Goal: Task Accomplishment & Management: Manage account settings

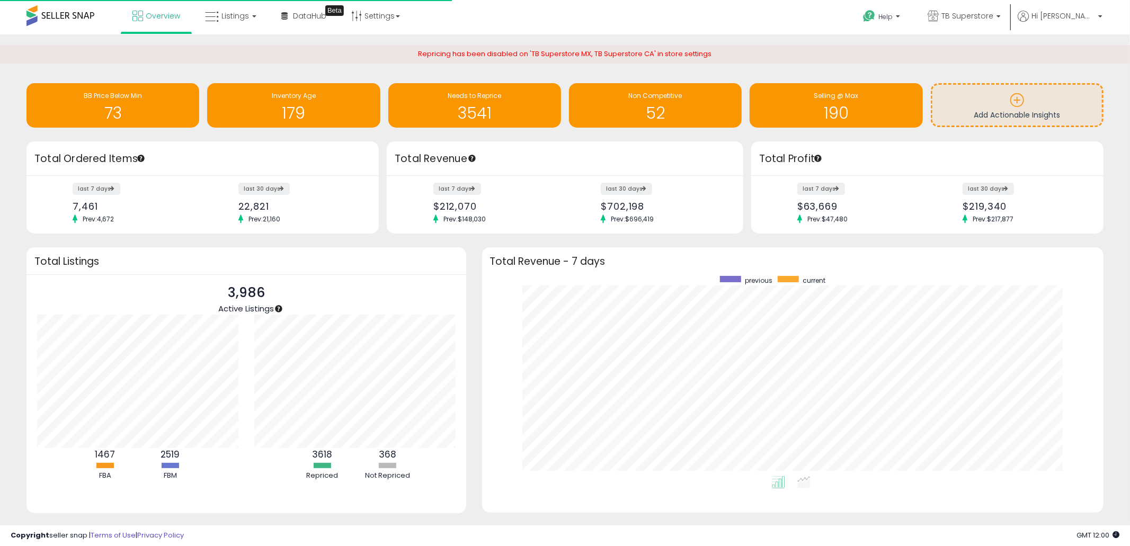
scroll to position [106, 217]
click at [211, 21] on icon at bounding box center [212, 17] width 14 height 14
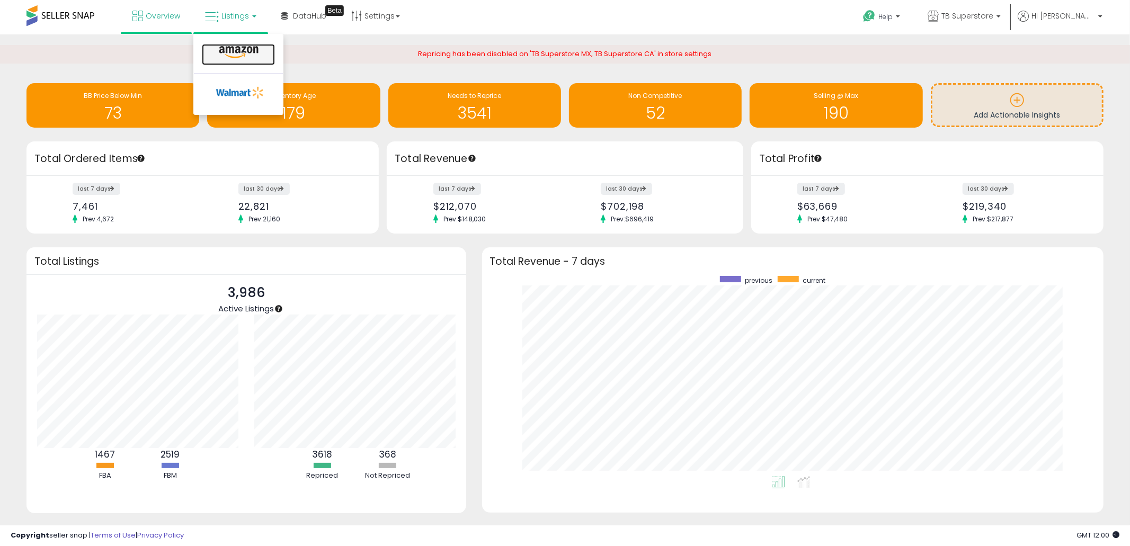
click at [249, 53] on icon at bounding box center [239, 53] width 46 height 14
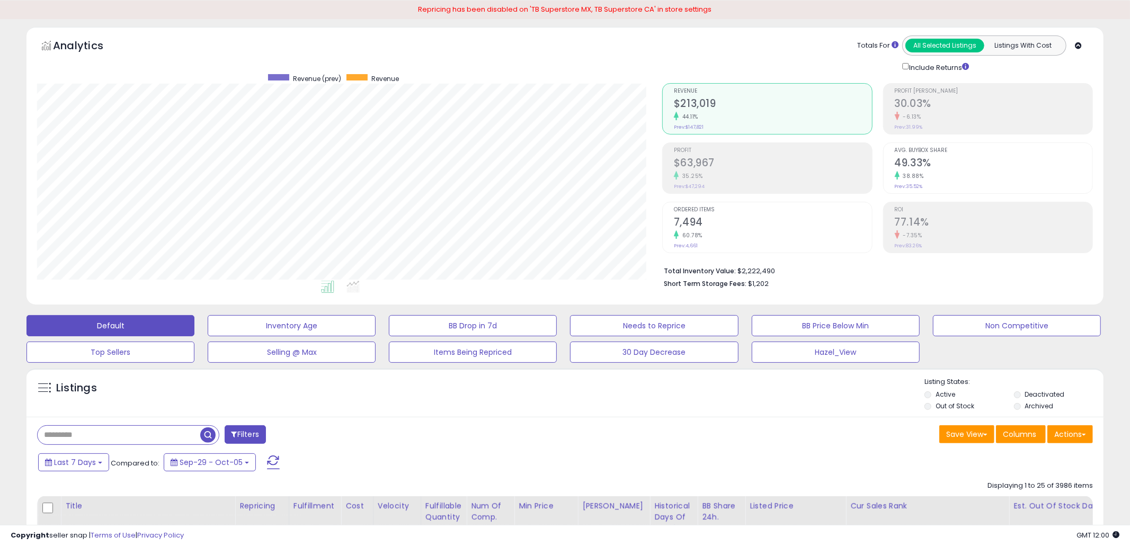
scroll to position [217, 625]
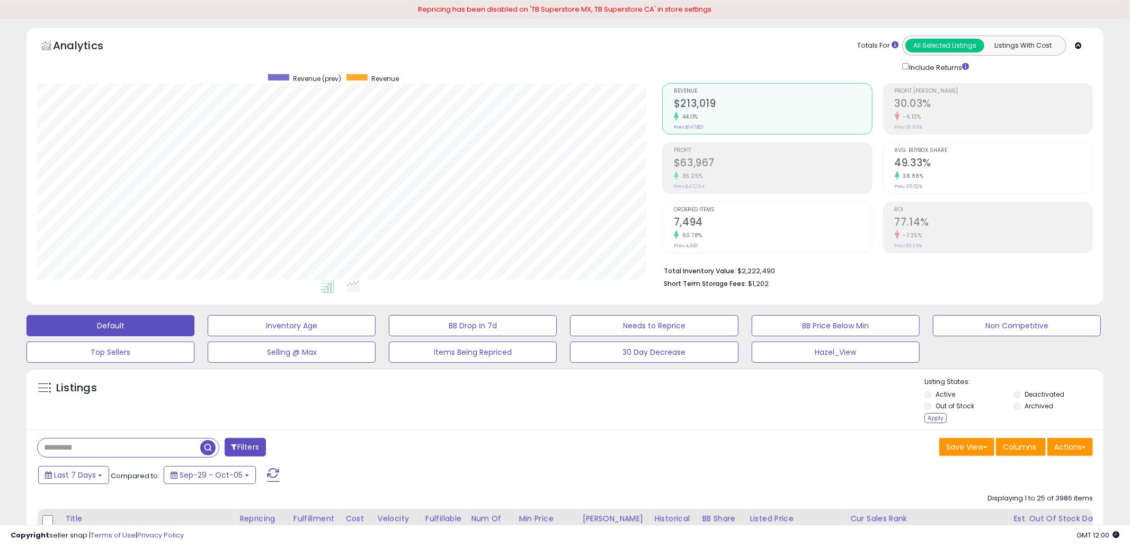
drag, startPoint x: 935, startPoint y: 417, endPoint x: 875, endPoint y: 415, distance: 59.9
click at [935, 418] on div "Apply" at bounding box center [935, 418] width 22 height 10
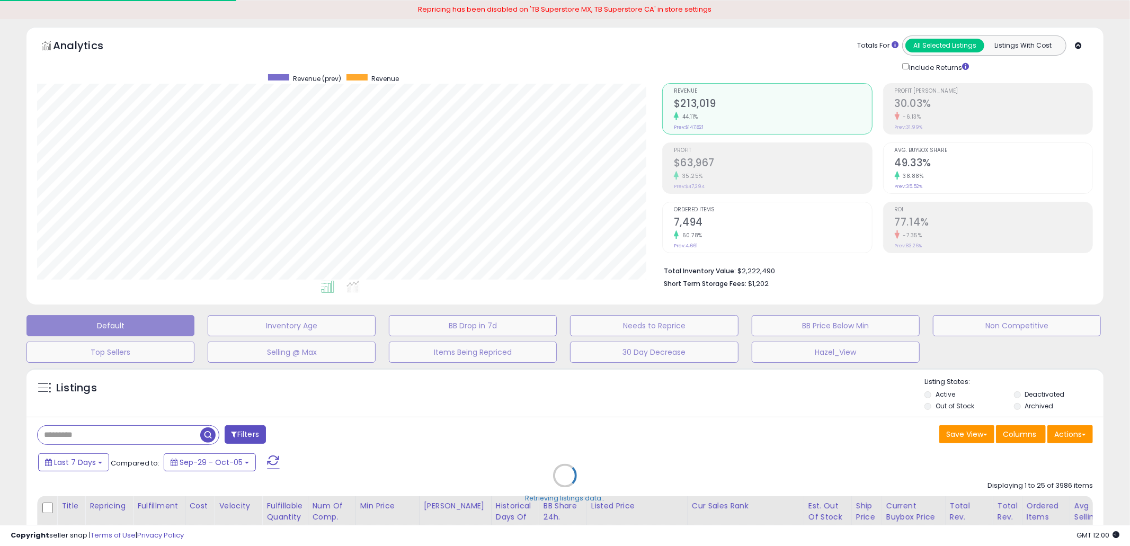
click at [687, 412] on div "Retrieving listings data.." at bounding box center [565, 483] width 1093 height 241
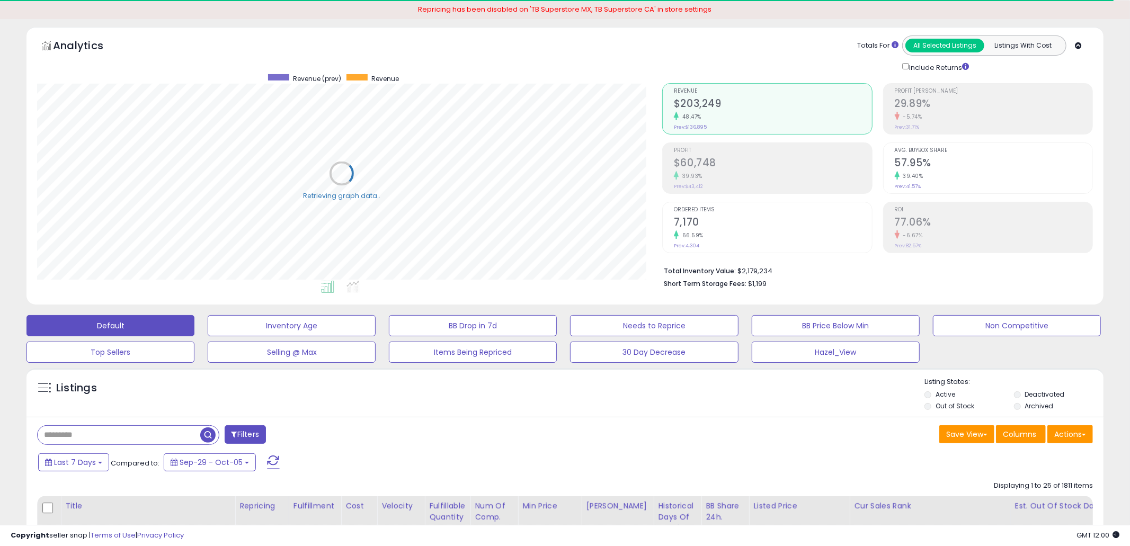
click at [826, 395] on div "Listings" at bounding box center [564, 395] width 1077 height 36
click at [822, 401] on div "Listings" at bounding box center [564, 395] width 1077 height 36
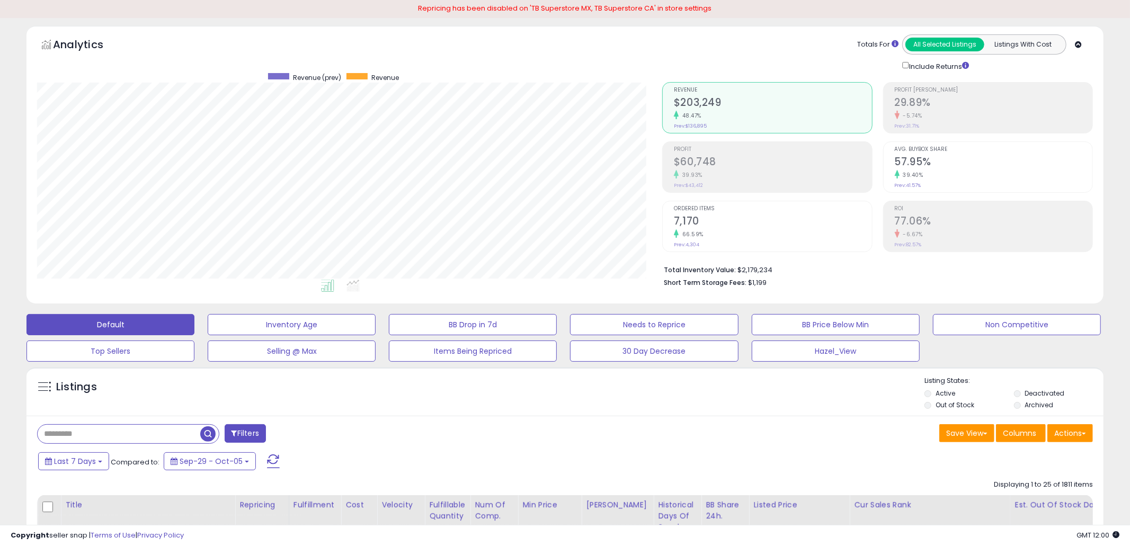
scroll to position [55, 0]
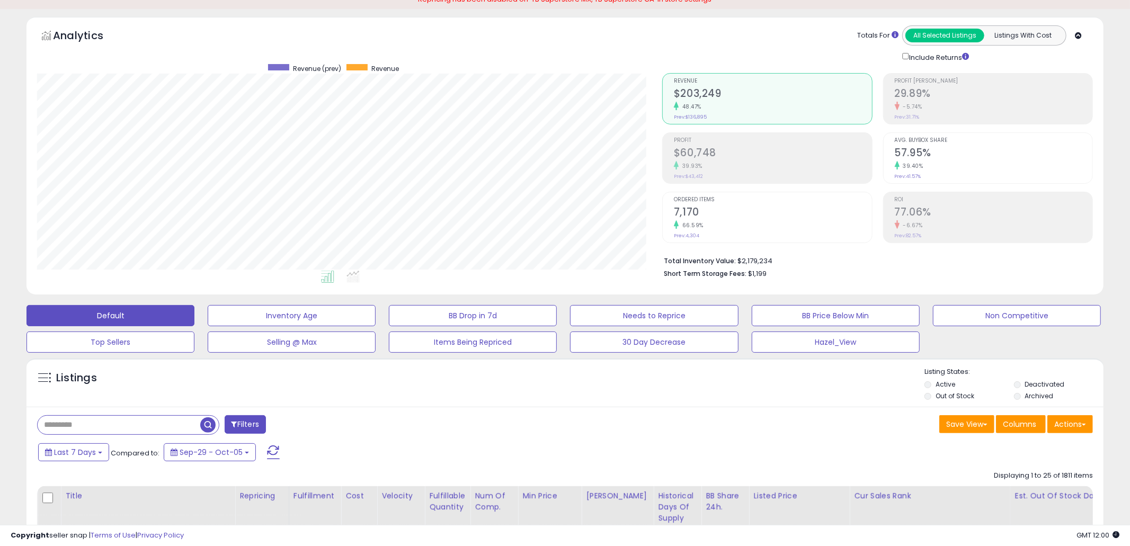
click at [714, 432] on div "Save View Save As New View Update Current View Columns Actions Import Import Wa…" at bounding box center [833, 425] width 536 height 21
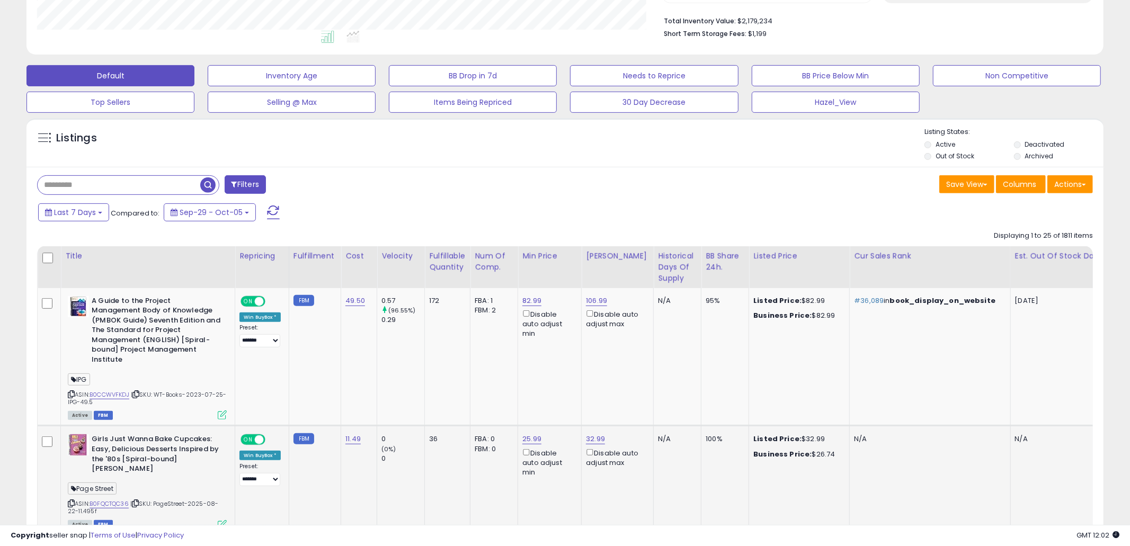
scroll to position [336, 0]
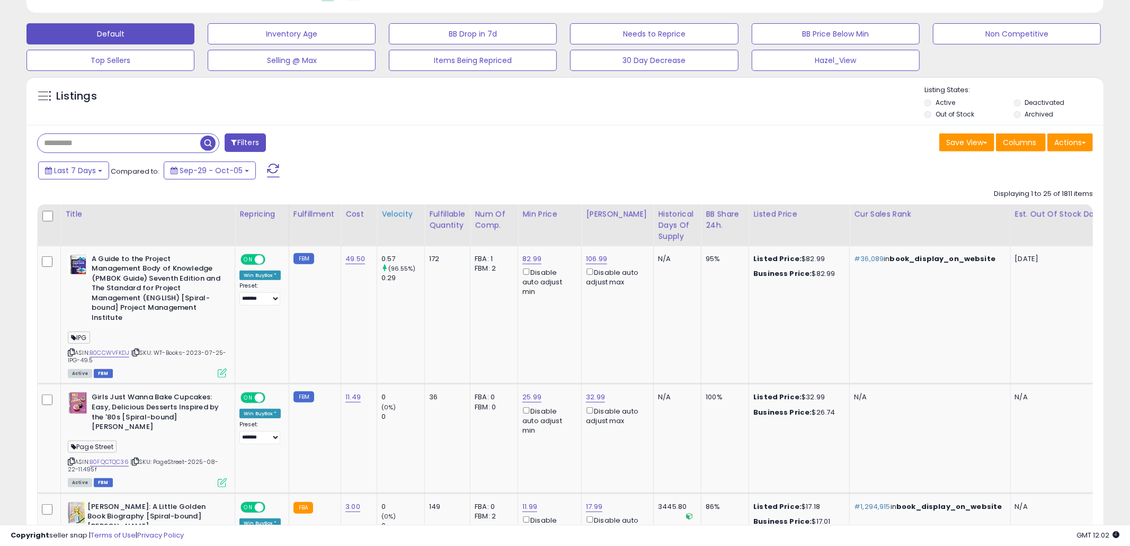
click at [404, 218] on div "Velocity" at bounding box center [400, 214] width 39 height 11
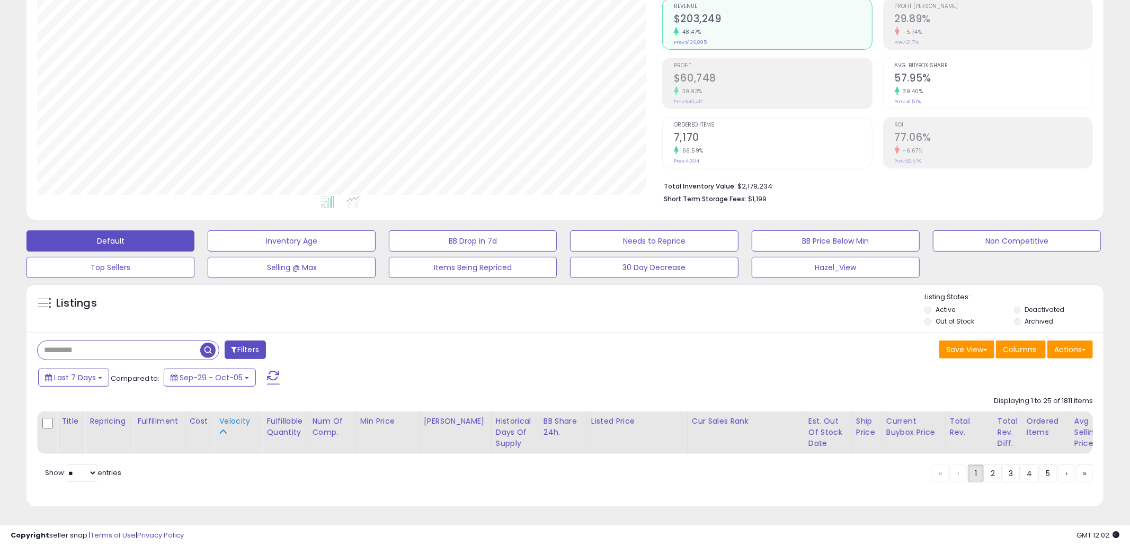
scroll to position [130, 0]
click at [598, 361] on div "Filters Save View Save As New View Update Current View" at bounding box center [564, 351] width 1071 height 21
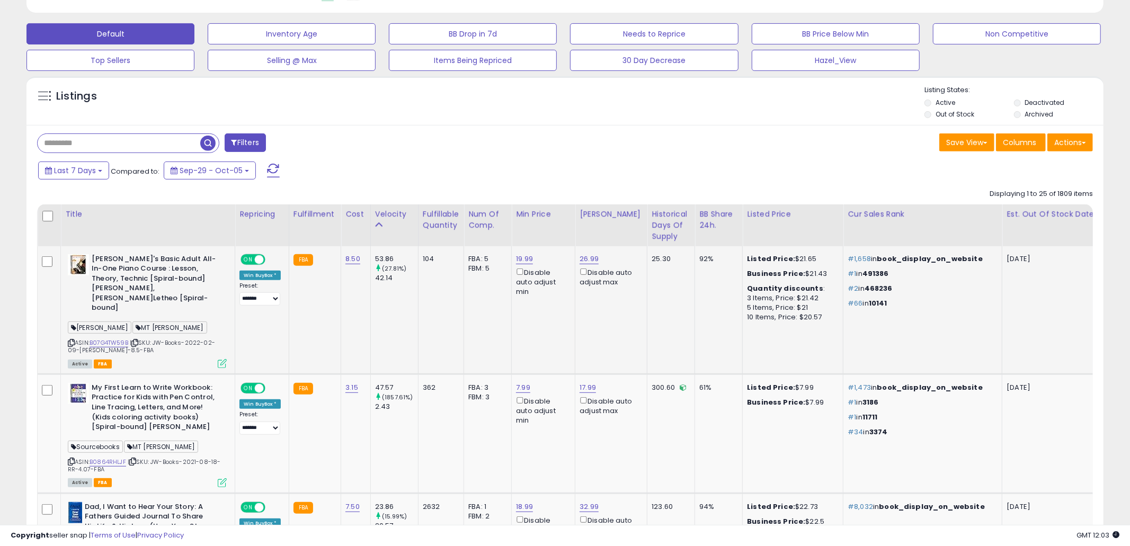
scroll to position [348, 0]
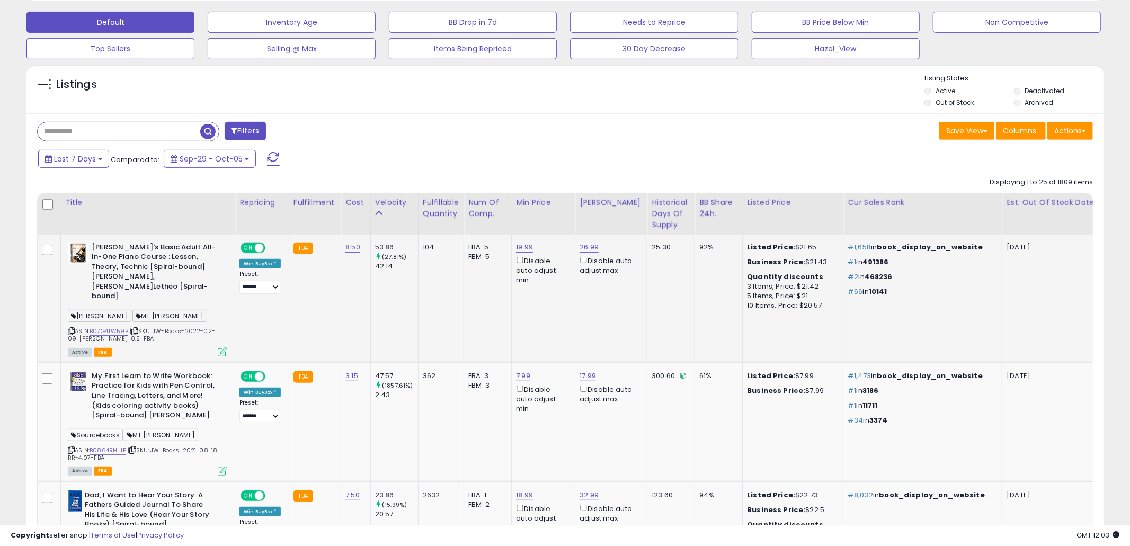
click at [418, 312] on td "104" at bounding box center [441, 299] width 46 height 128
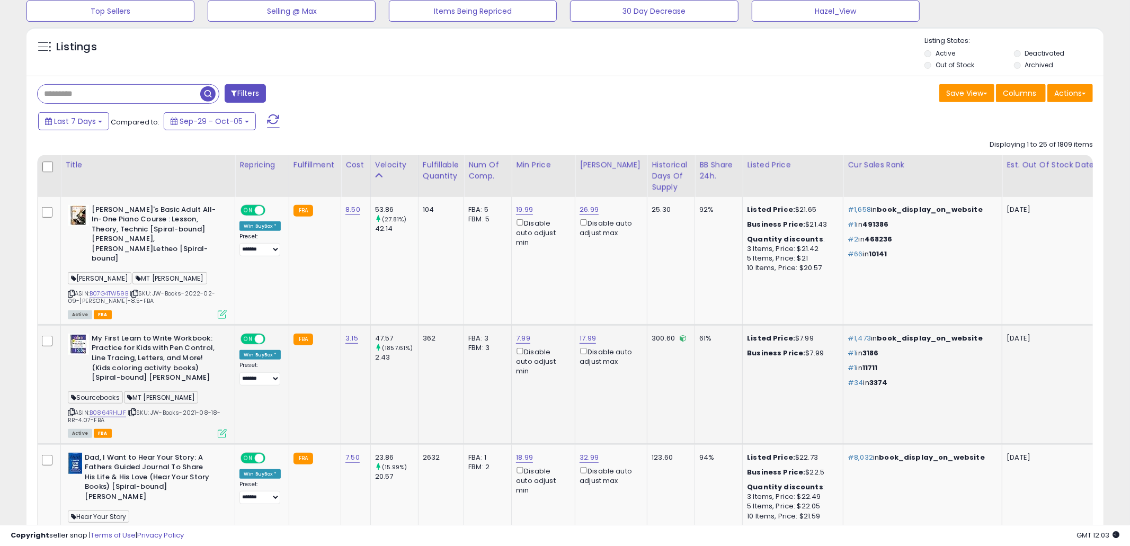
scroll to position [400, 0]
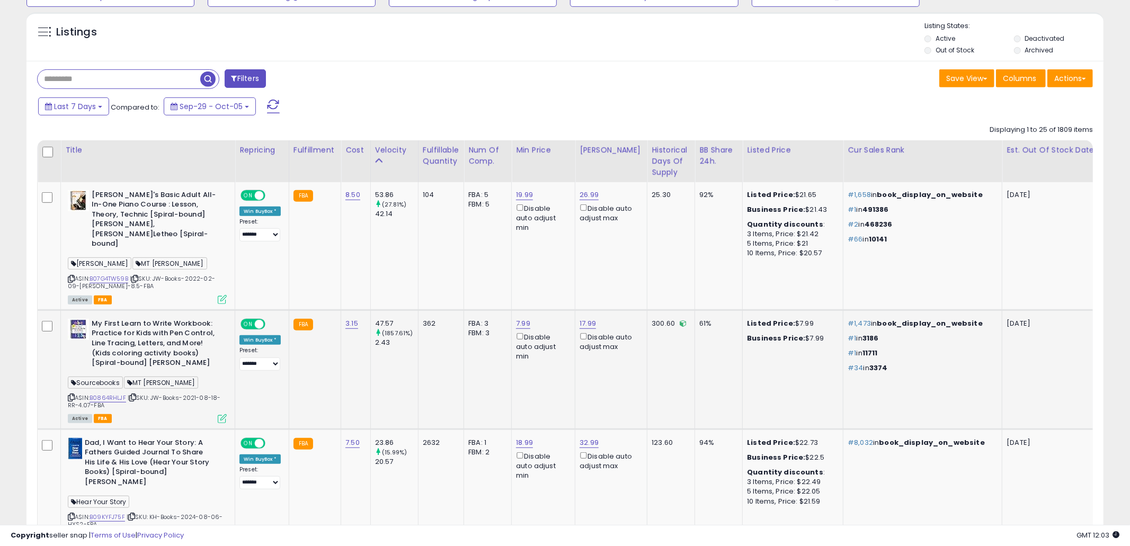
click at [427, 353] on td "362" at bounding box center [441, 369] width 46 height 119
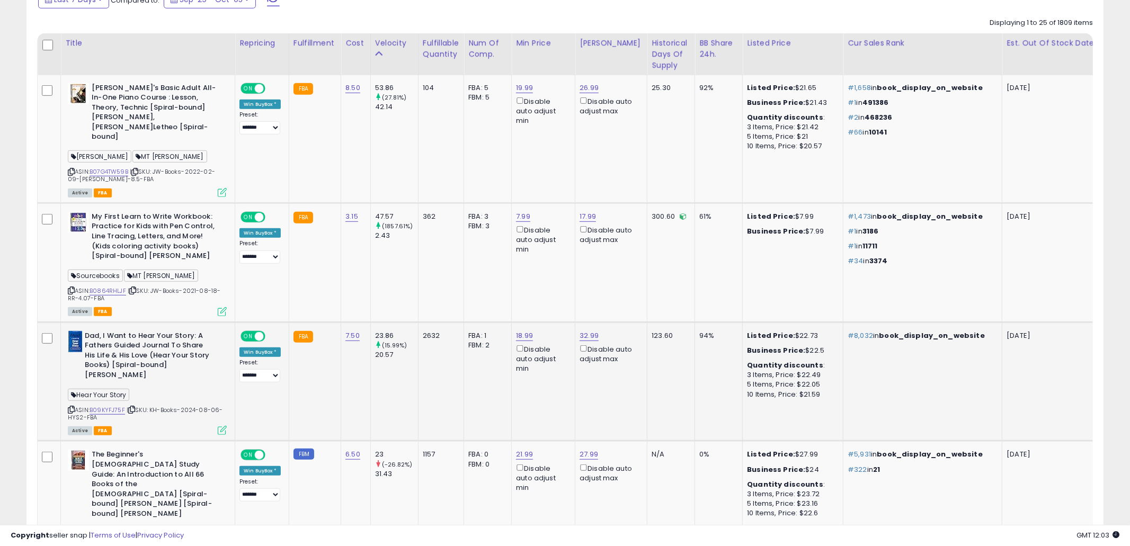
click at [430, 364] on td "2632" at bounding box center [441, 381] width 46 height 119
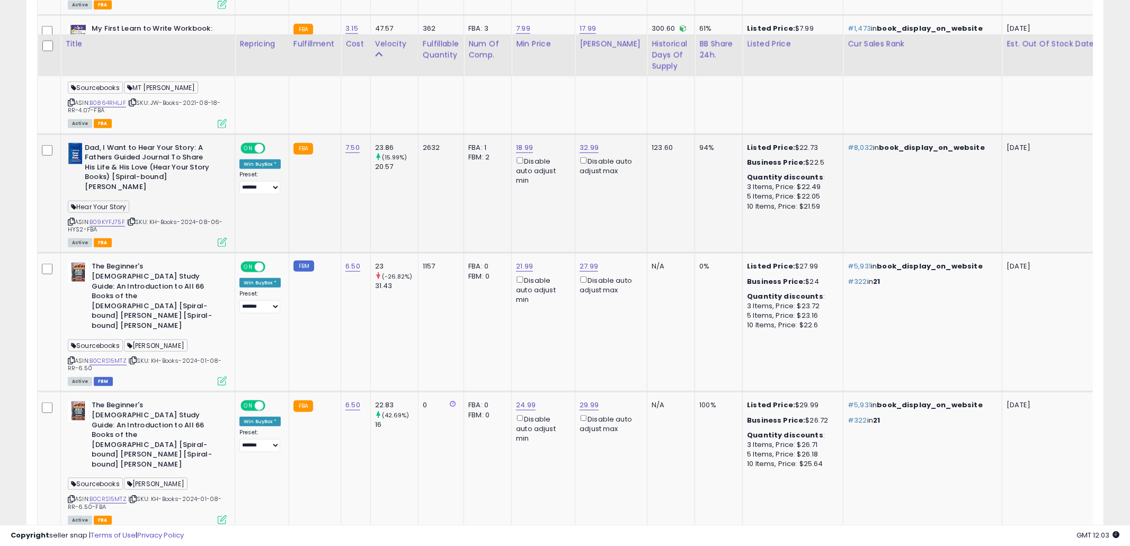
scroll to position [730, 0]
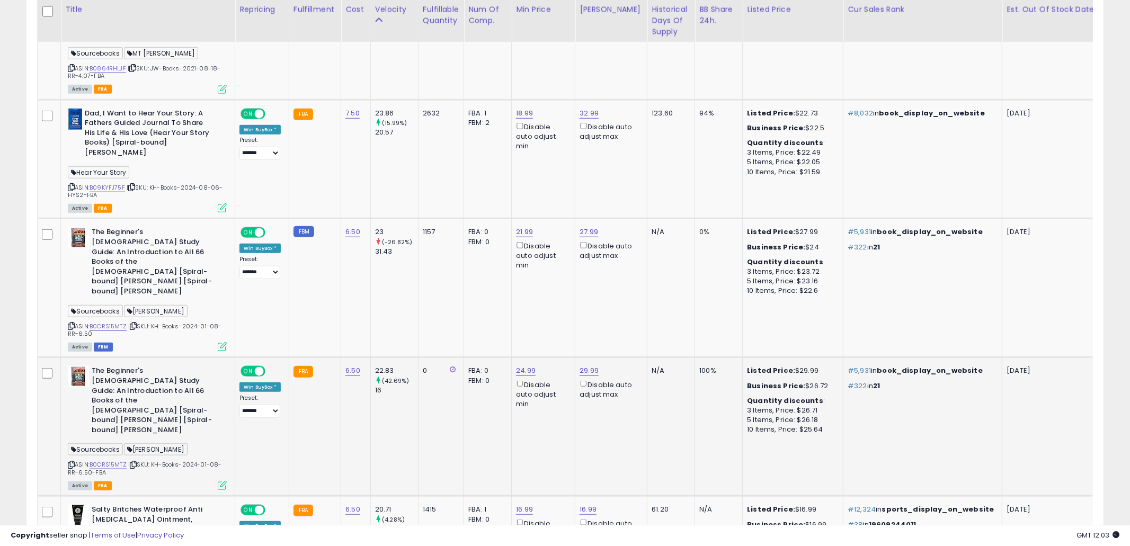
click at [432, 379] on td "0" at bounding box center [441, 427] width 46 height 139
click at [431, 377] on td "0" at bounding box center [441, 427] width 46 height 139
click at [72, 462] on icon at bounding box center [71, 465] width 7 height 6
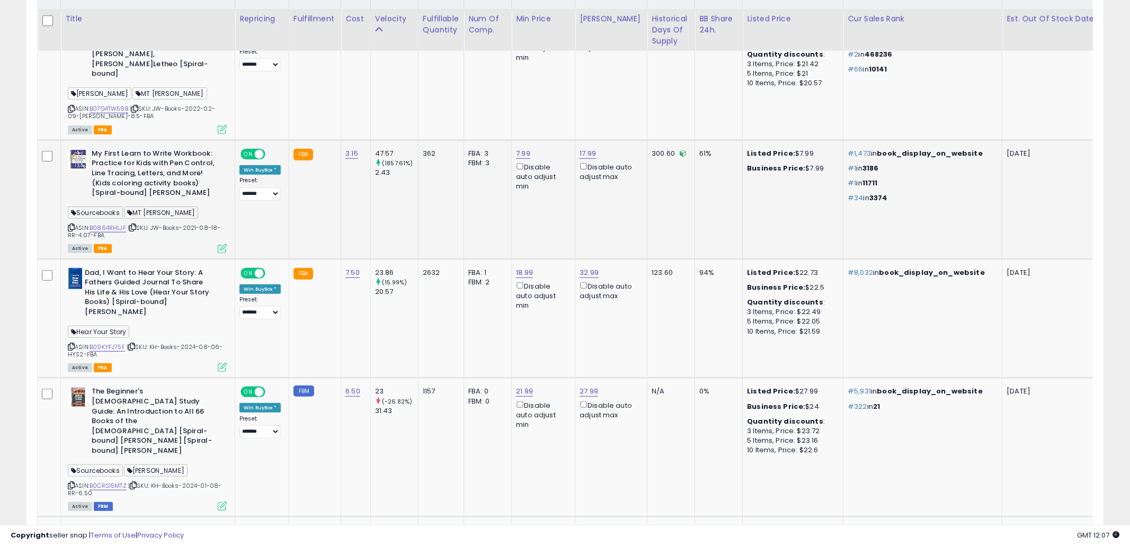
scroll to position [657, 0]
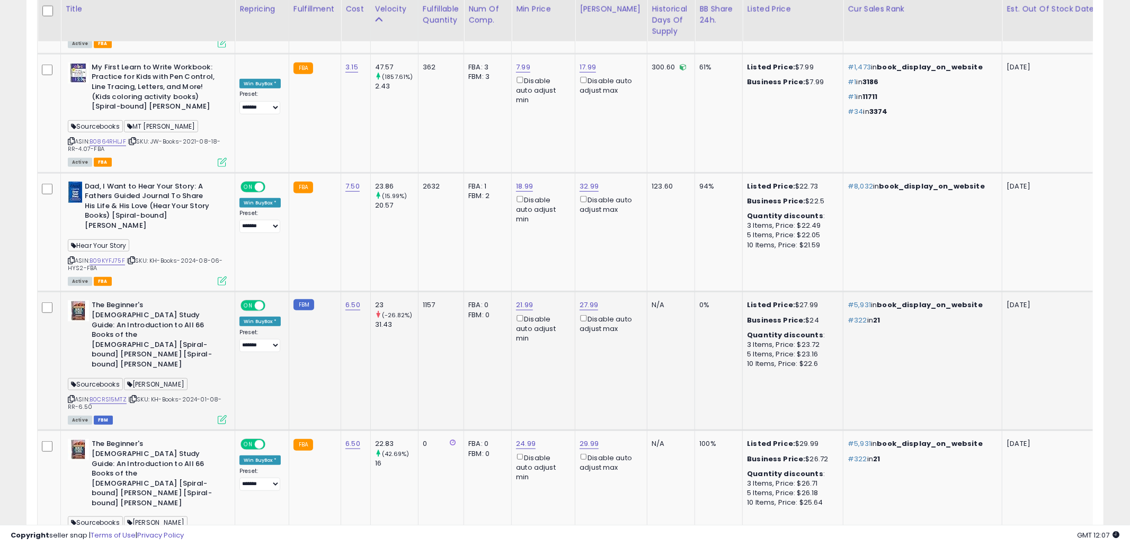
click at [549, 341] on td "21.99 Disable auto adjust min" at bounding box center [544, 361] width 64 height 139
click at [454, 356] on td "1157" at bounding box center [441, 361] width 46 height 139
click at [512, 353] on td "21.99 Disable auto adjust min" at bounding box center [544, 361] width 64 height 139
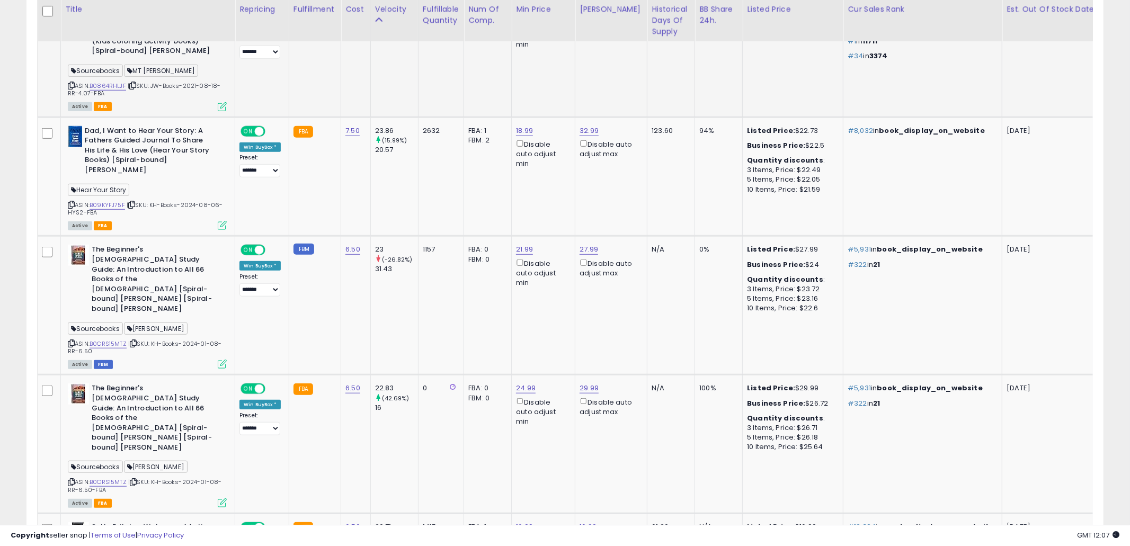
scroll to position [745, 0]
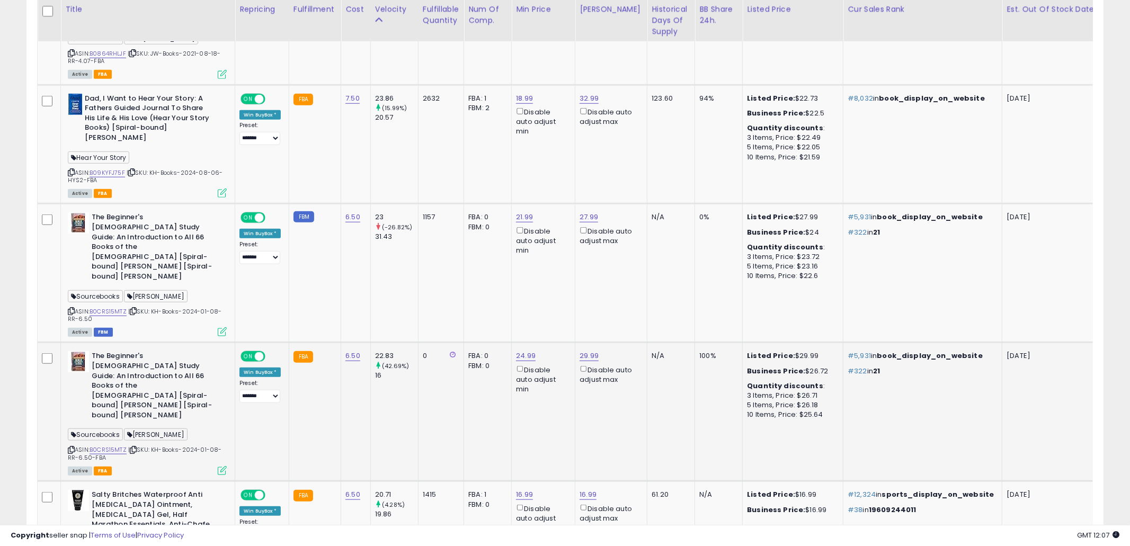
click at [414, 401] on td "22.83 (42.69%) 16" at bounding box center [394, 412] width 48 height 139
click at [419, 389] on td "0" at bounding box center [441, 412] width 46 height 139
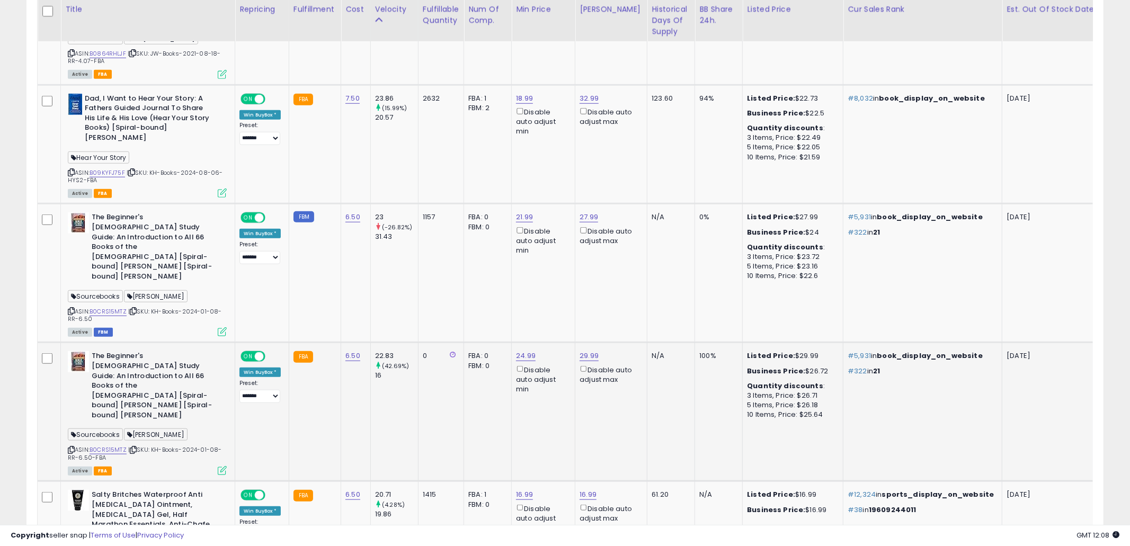
click at [517, 389] on td "24.99 Disable auto adjust min" at bounding box center [544, 412] width 64 height 139
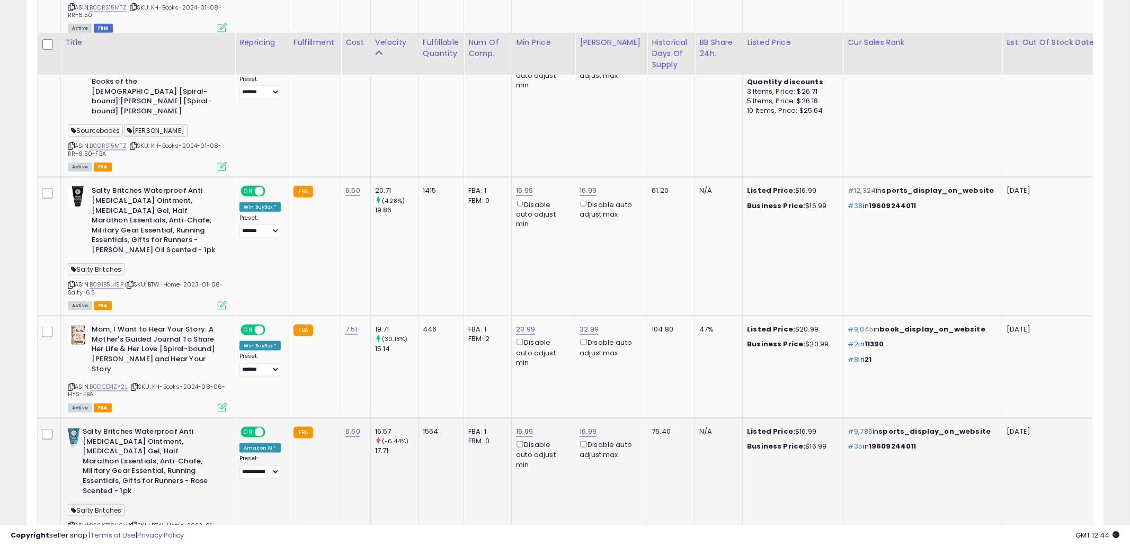
scroll to position [1082, 0]
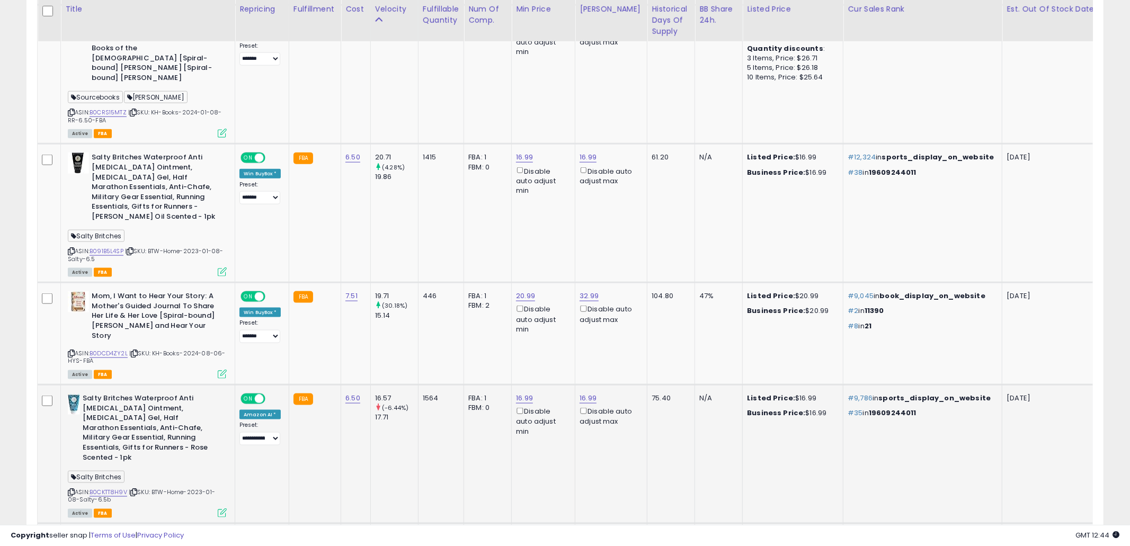
click at [627, 392] on td "16.99 Disable auto adjust max" at bounding box center [611, 454] width 72 height 139
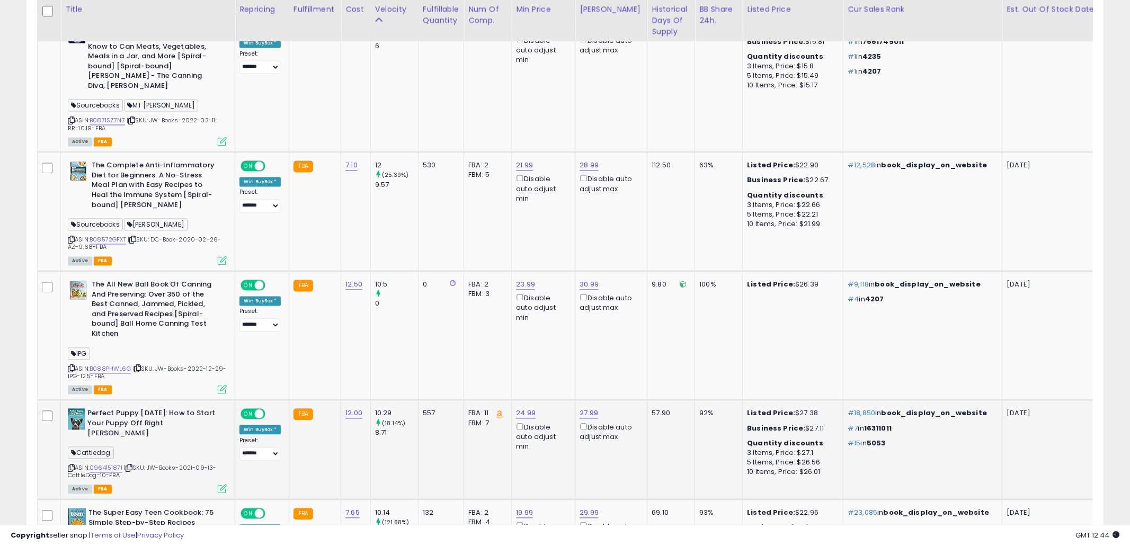
scroll to position [1802, 0]
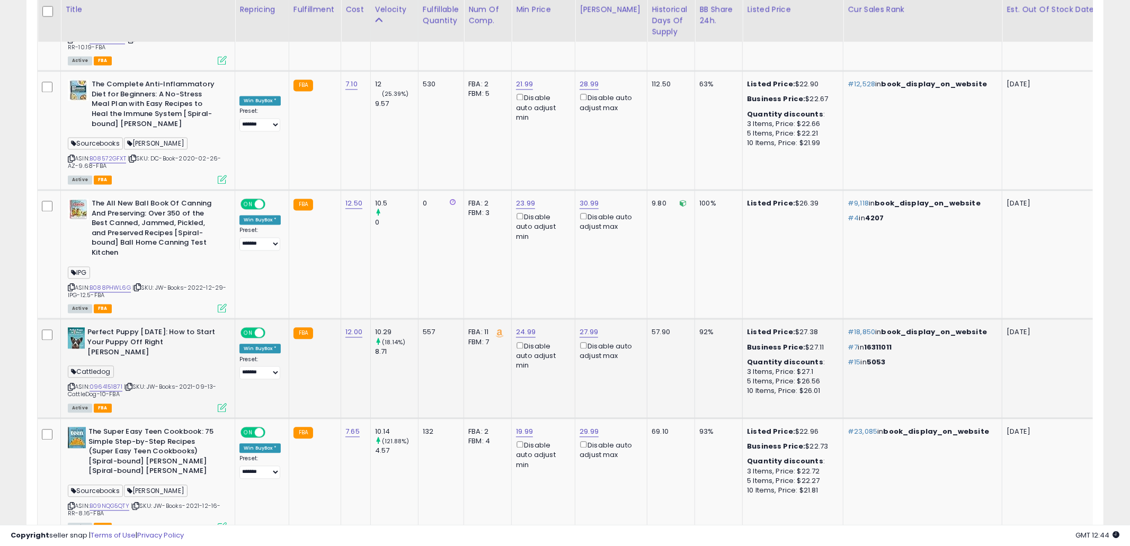
click at [673, 418] on td "69.10" at bounding box center [671, 477] width 48 height 119
click at [69, 503] on icon at bounding box center [71, 506] width 7 height 6
click at [695, 418] on td "93%" at bounding box center [719, 477] width 48 height 119
click at [73, 503] on icon at bounding box center [71, 506] width 7 height 6
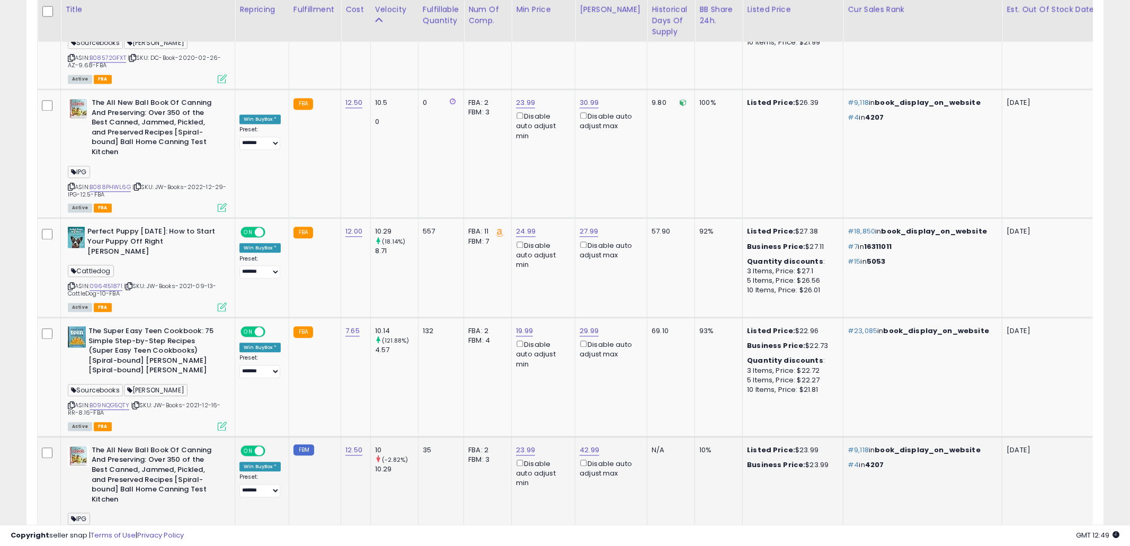
click at [426, 436] on td "35" at bounding box center [441, 500] width 46 height 129
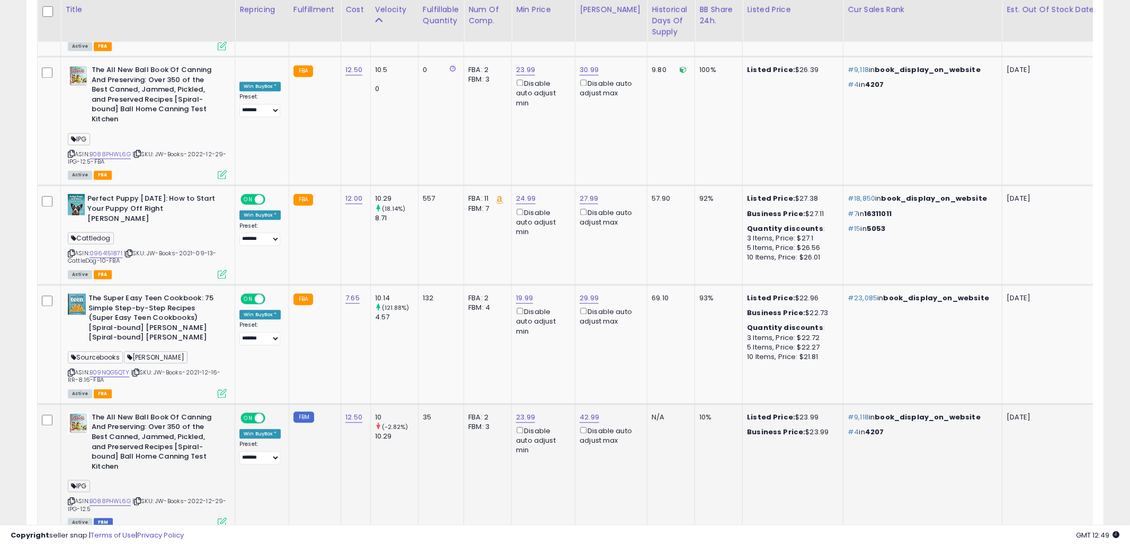
click at [74, 498] on icon at bounding box center [71, 501] width 7 height 6
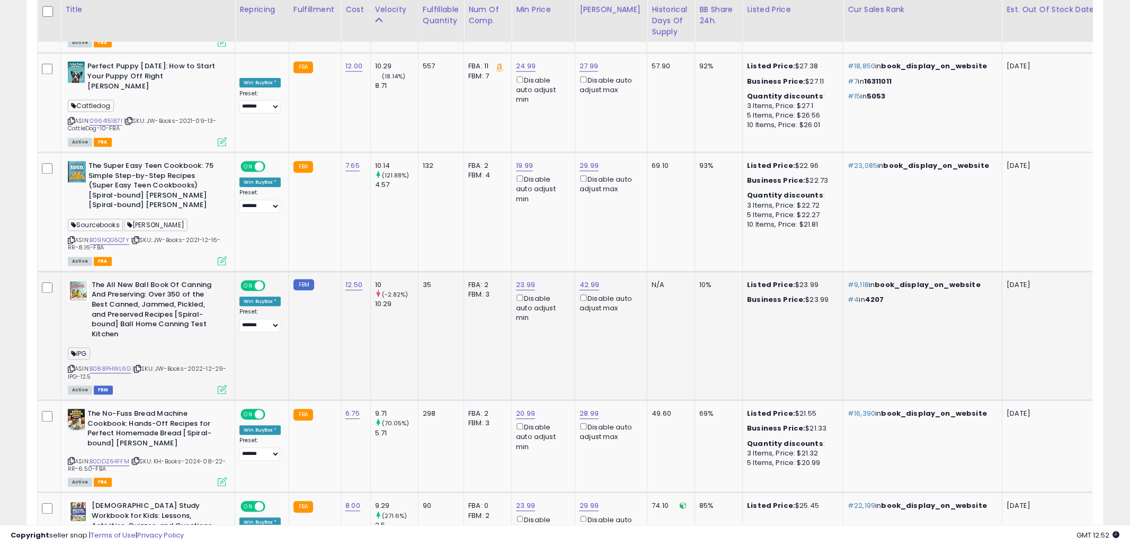
scroll to position [2096, 0]
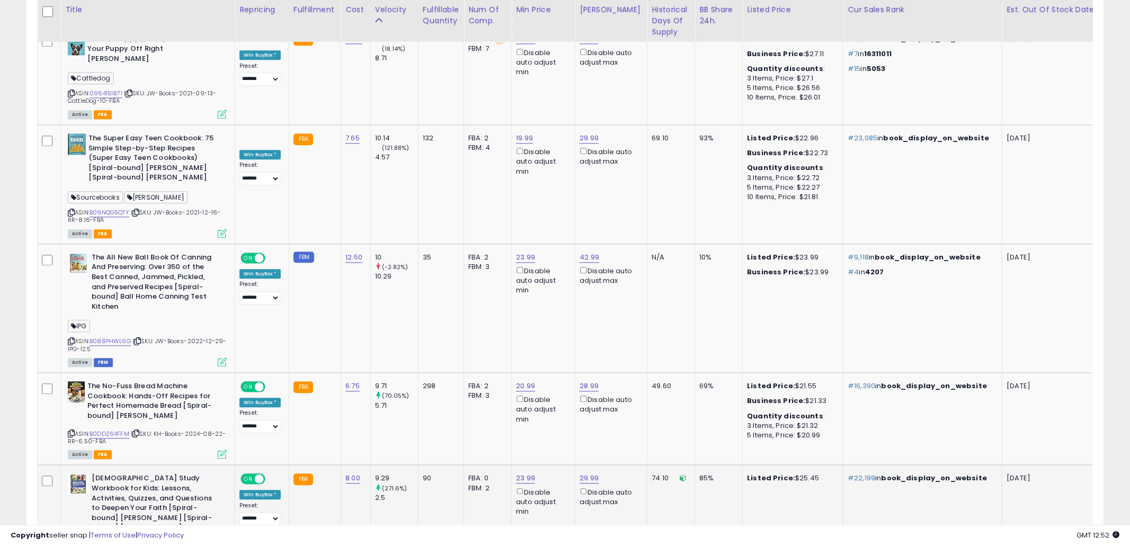
click at [808, 465] on td "Listed Price: $25.45" at bounding box center [793, 529] width 101 height 129
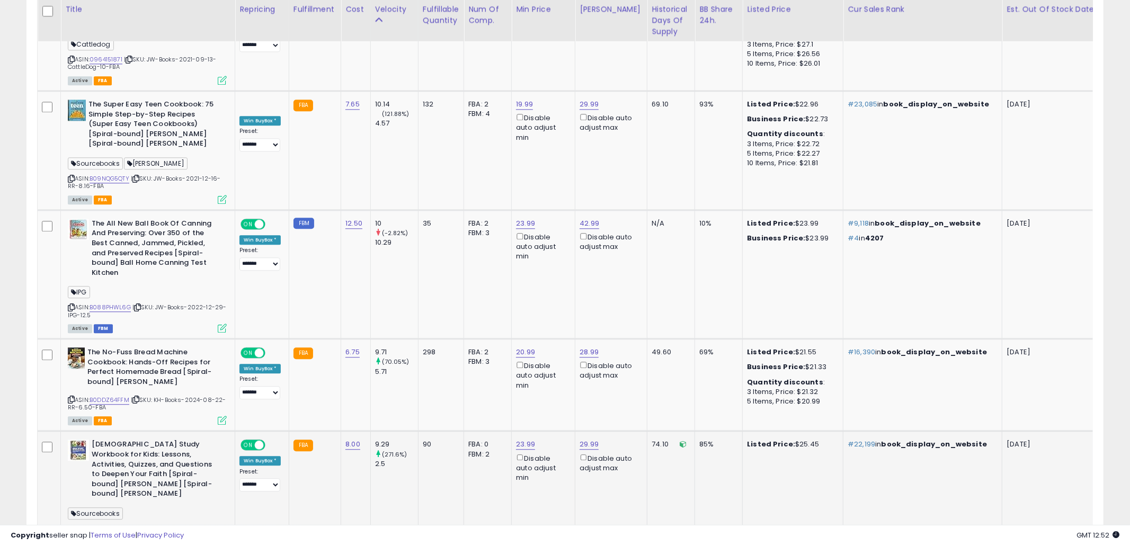
click at [797, 431] on td "Listed Price: $25.45" at bounding box center [793, 495] width 101 height 129
click at [70, 526] on icon at bounding box center [71, 529] width 7 height 6
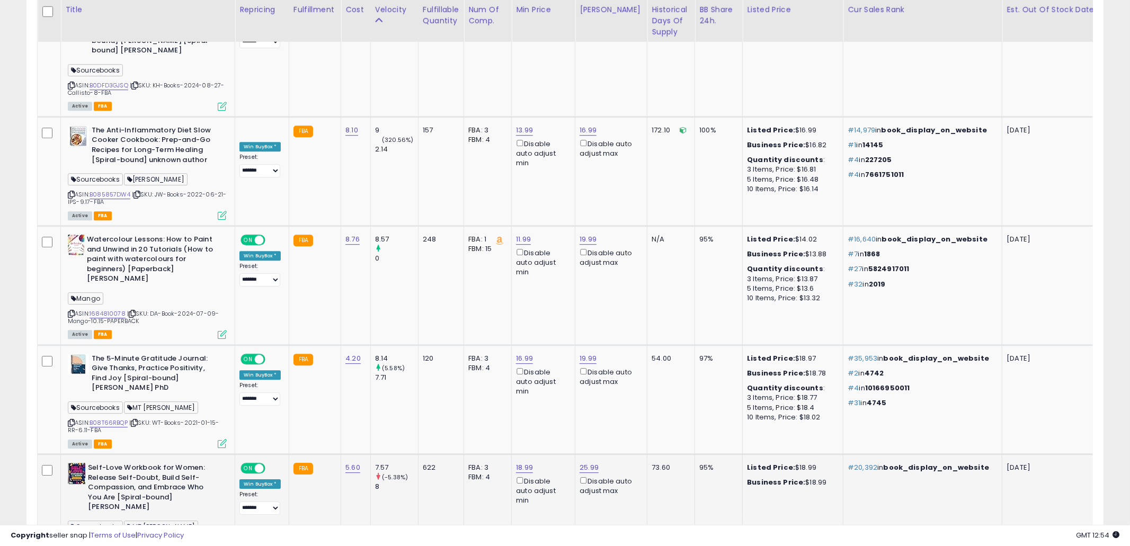
click at [843, 454] on td "#20,392 in book_display_on_website" at bounding box center [922, 513] width 159 height 119
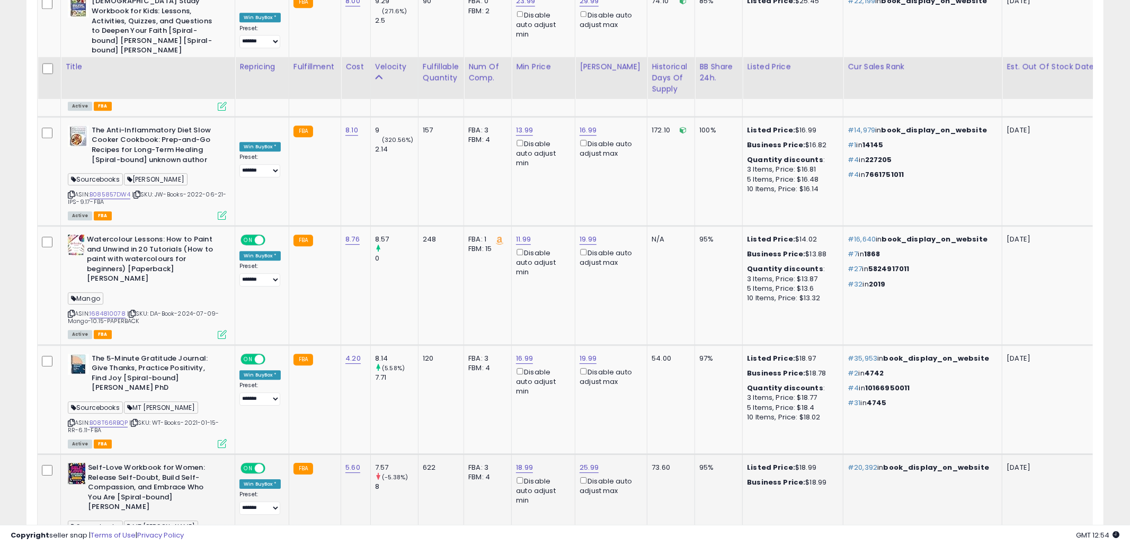
scroll to position [2702, 0]
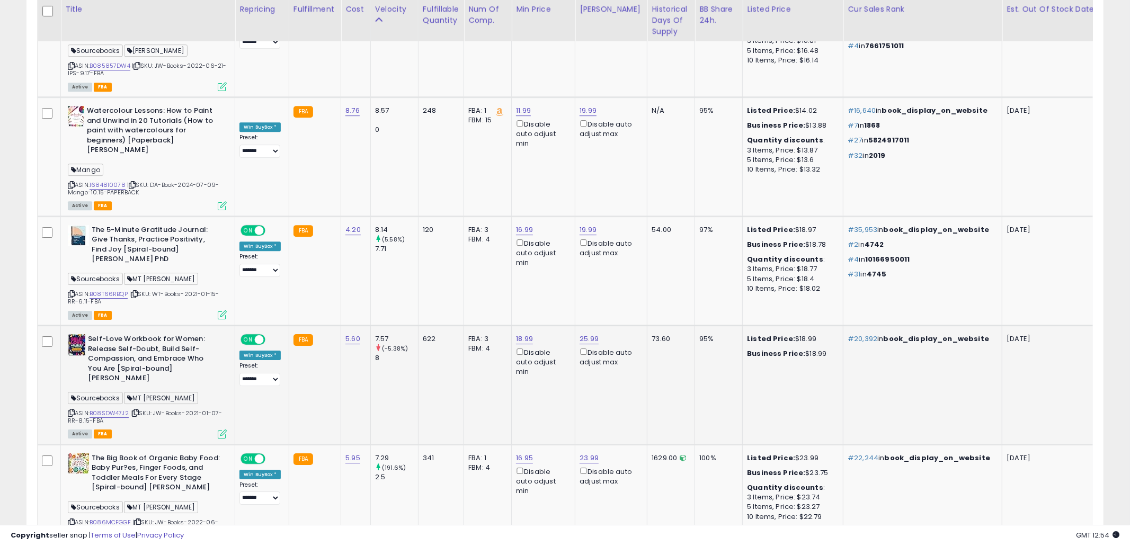
click at [843, 444] on td "#22,244 in book_display_on_website" at bounding box center [922, 498] width 159 height 109
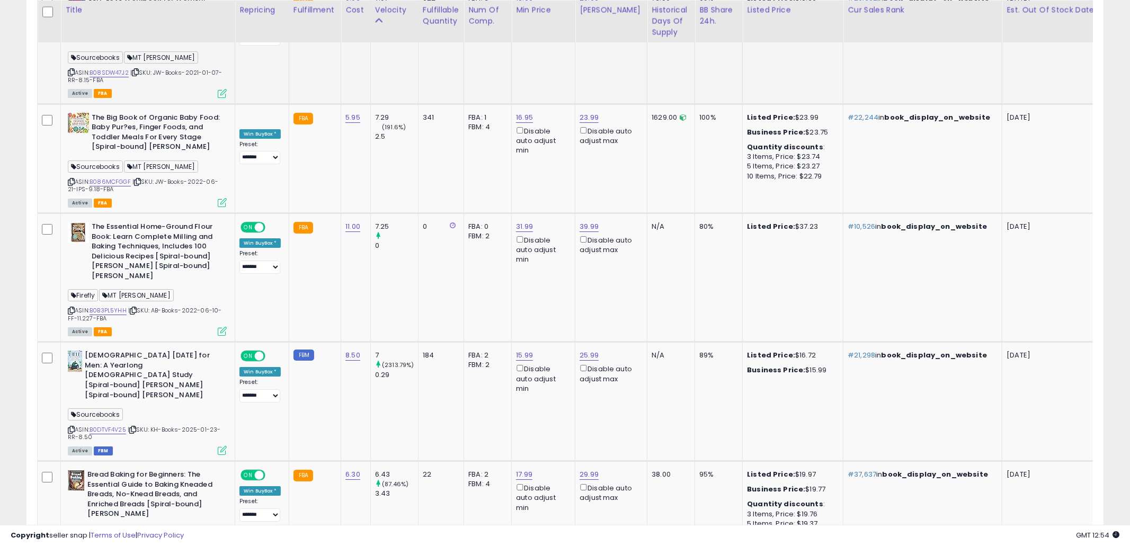
scroll to position [3032, 0]
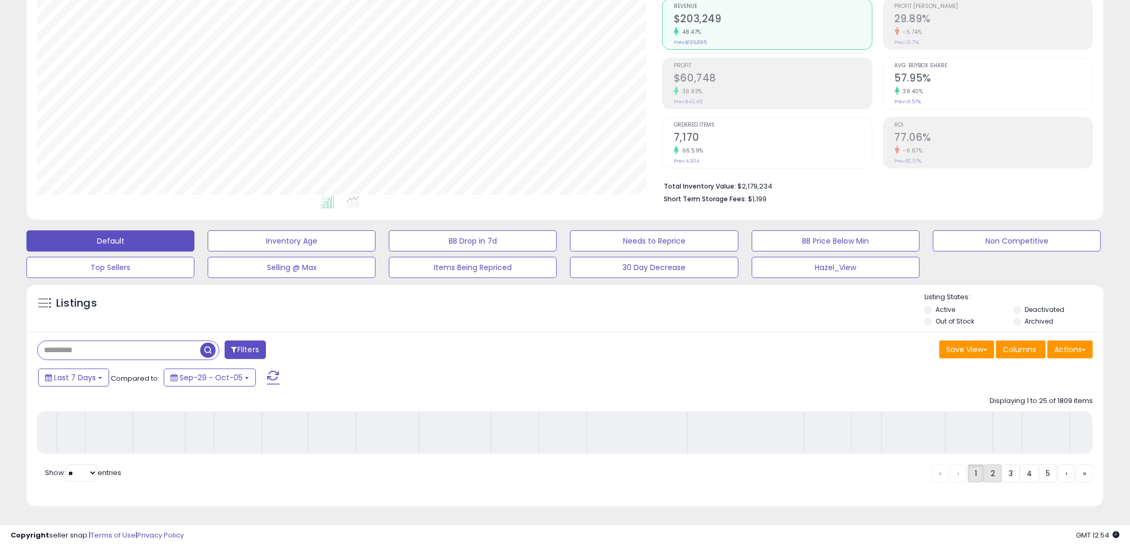
scroll to position [130, 0]
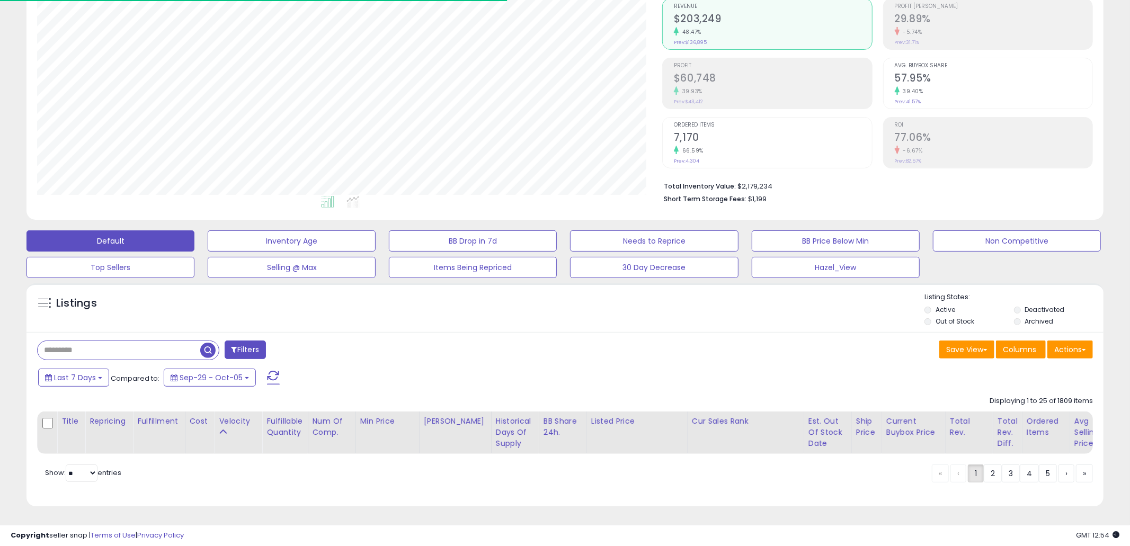
click at [775, 347] on div "Save View Save As New View Update Current View Columns Actions Import Import Wa…" at bounding box center [833, 351] width 536 height 21
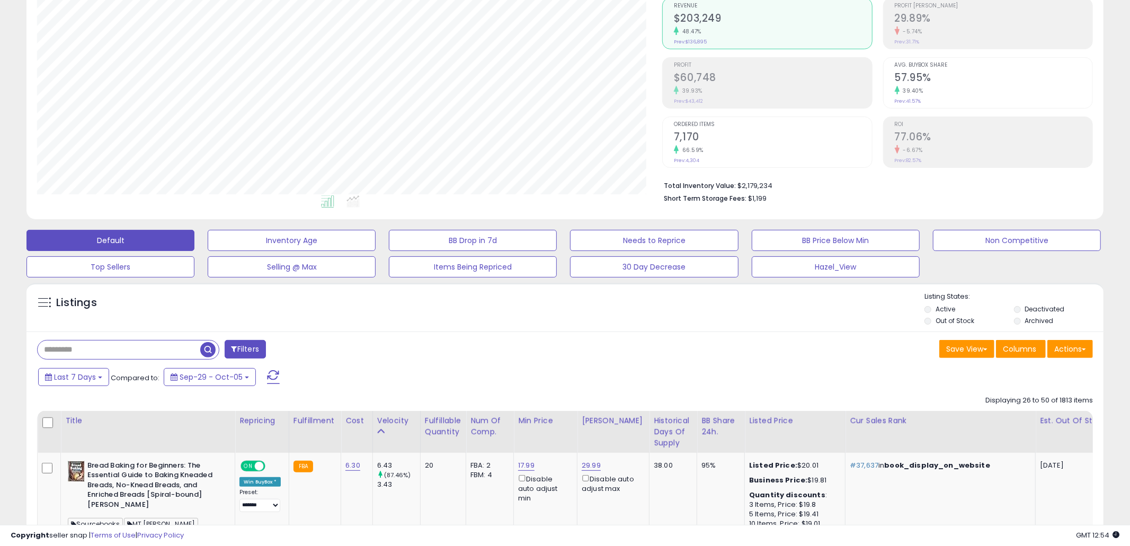
click at [775, 347] on div "Save View Save As New View Update Current View Columns Actions Import Import Wa…" at bounding box center [833, 350] width 536 height 21
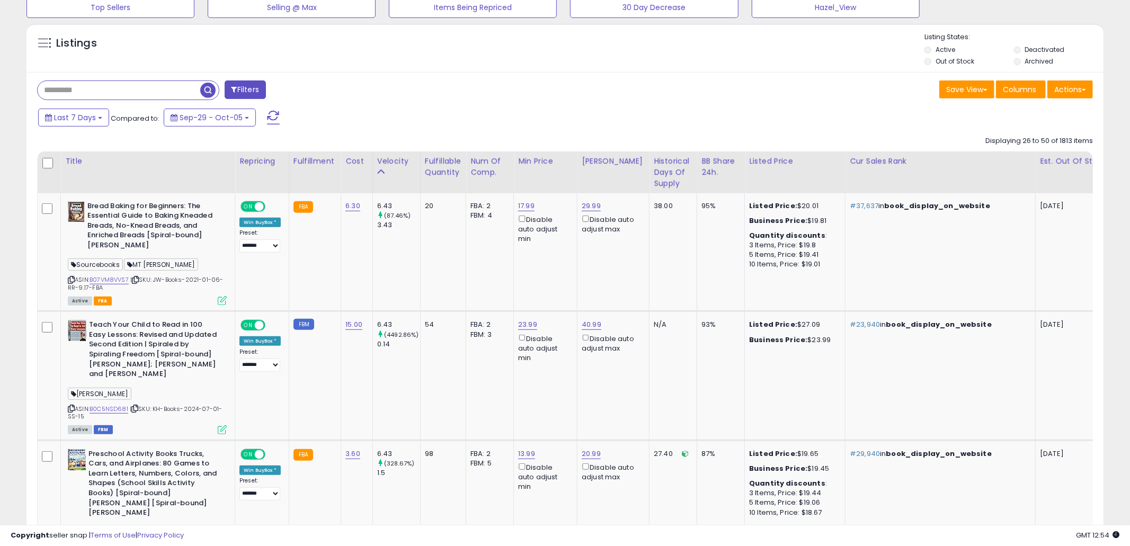
scroll to position [441, 0]
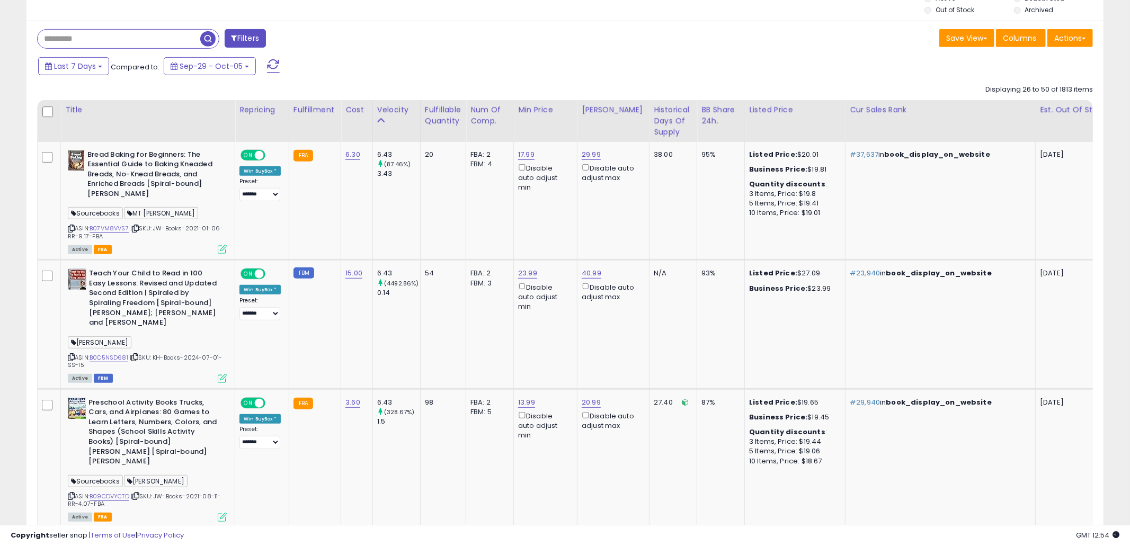
click at [775, 347] on td "Listed Price: $27.09 Business Price: $23.99" at bounding box center [795, 324] width 101 height 129
click at [73, 356] on icon at bounding box center [71, 357] width 7 height 6
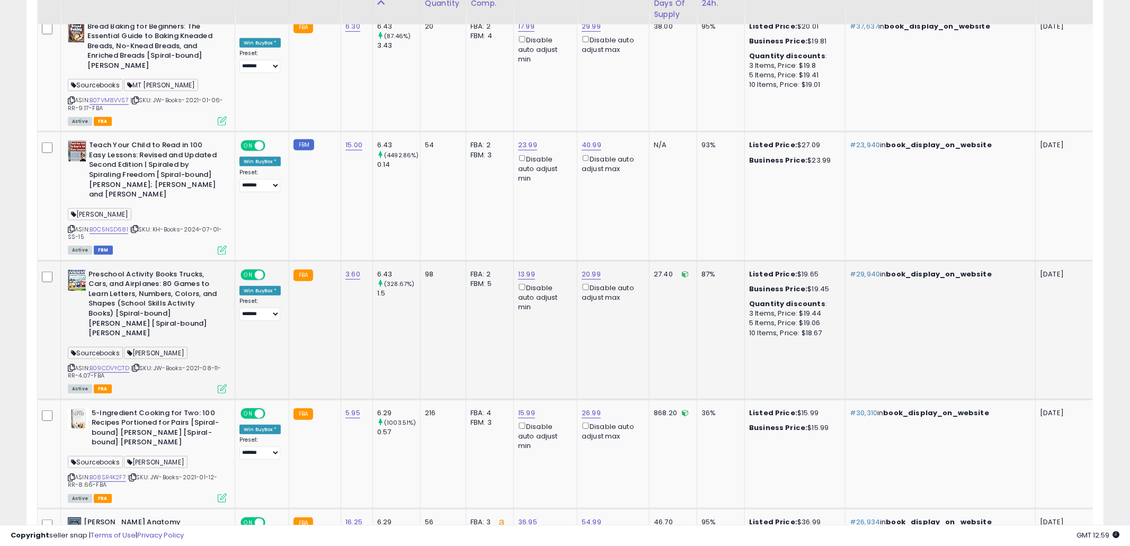
scroll to position [552, 0]
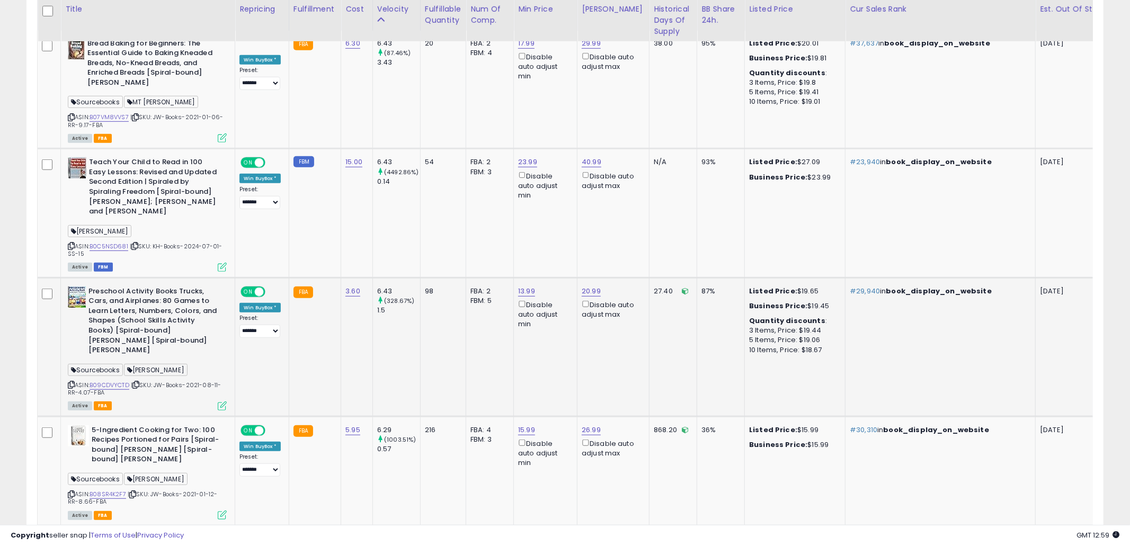
click at [901, 369] on td "#29,940 in book_display_on_website" at bounding box center [940, 347] width 190 height 139
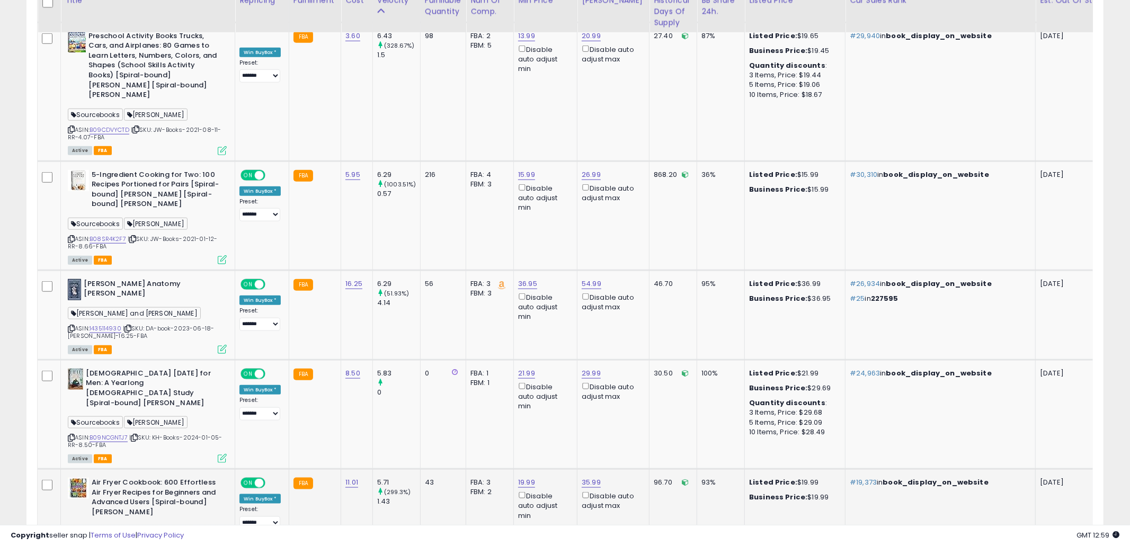
scroll to position [902, 0]
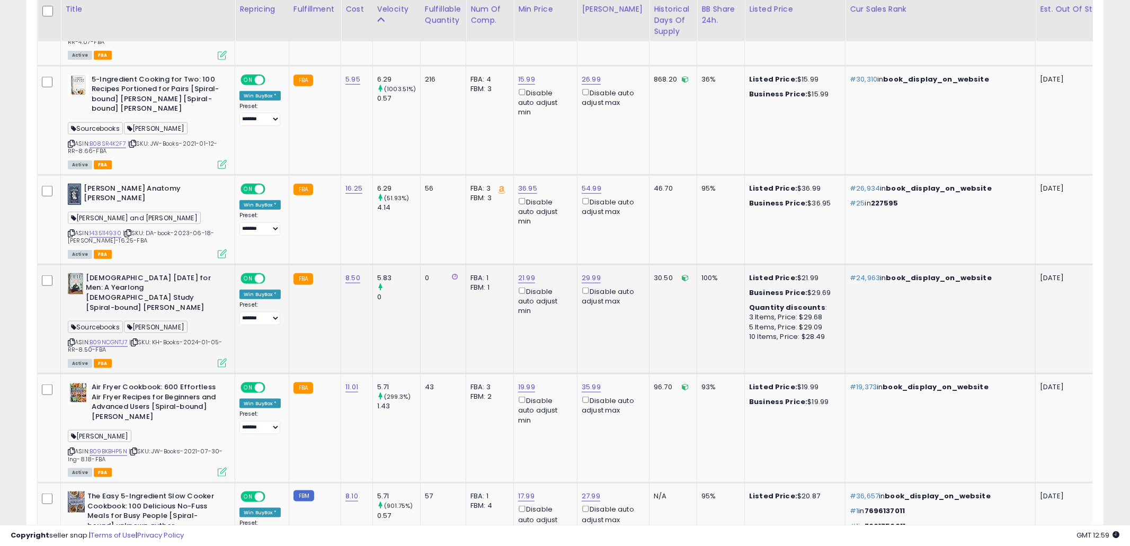
click at [636, 307] on td "29.99 Disable auto adjust max" at bounding box center [613, 318] width 72 height 109
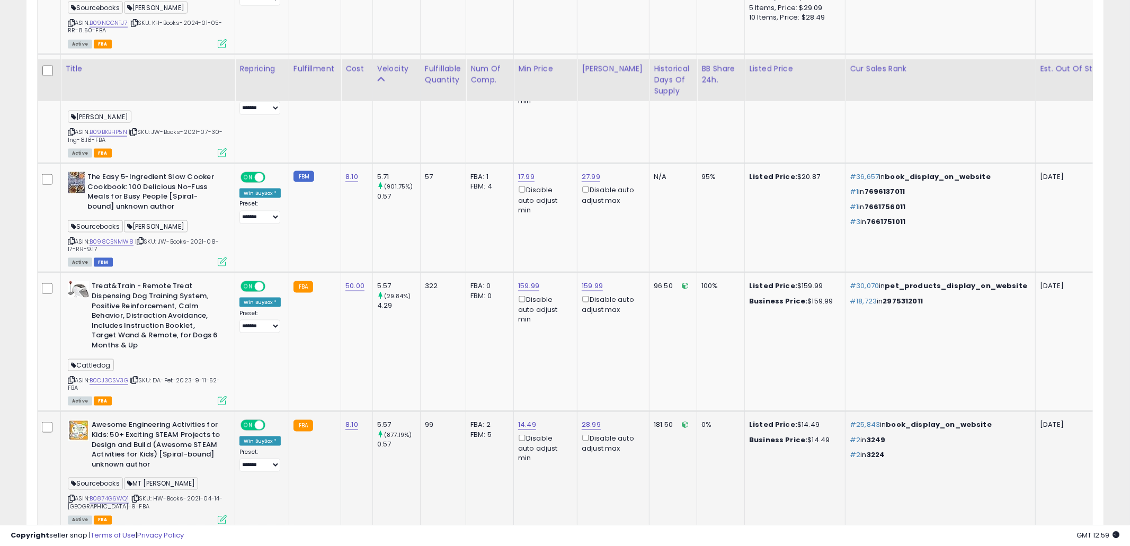
scroll to position [1282, 0]
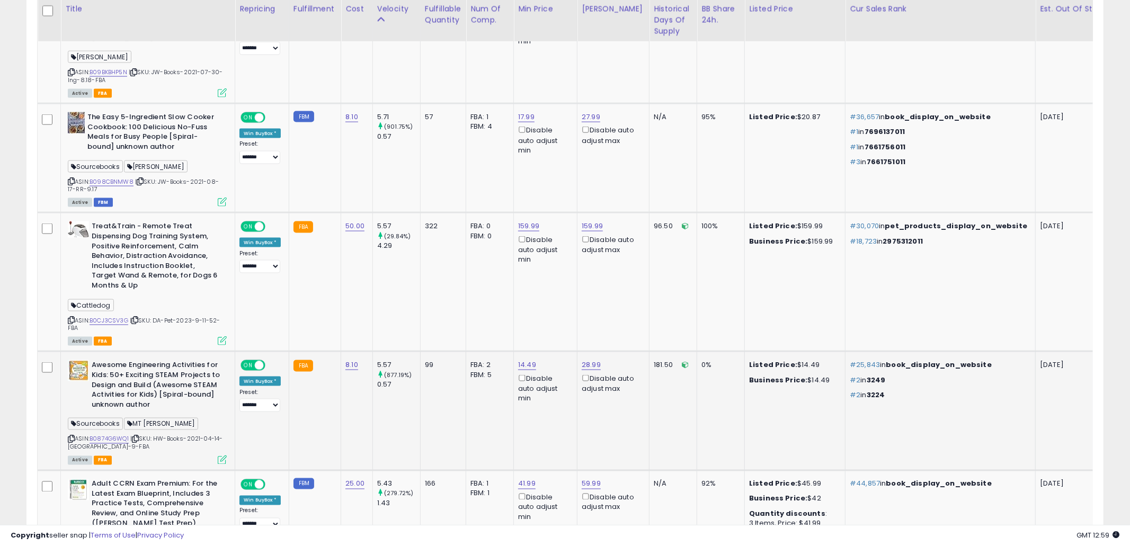
click at [669, 381] on td "181.50" at bounding box center [673, 411] width 48 height 119
click at [715, 258] on td "100%" at bounding box center [721, 282] width 48 height 139
click at [745, 131] on td "Listed Price: $20.87" at bounding box center [795, 158] width 101 height 109
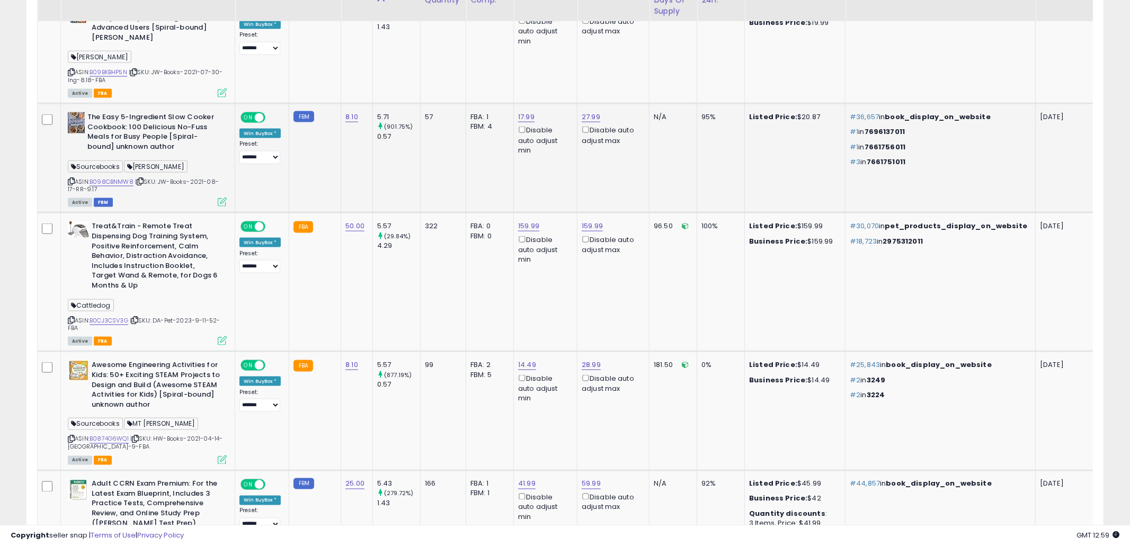
scroll to position [1262, 0]
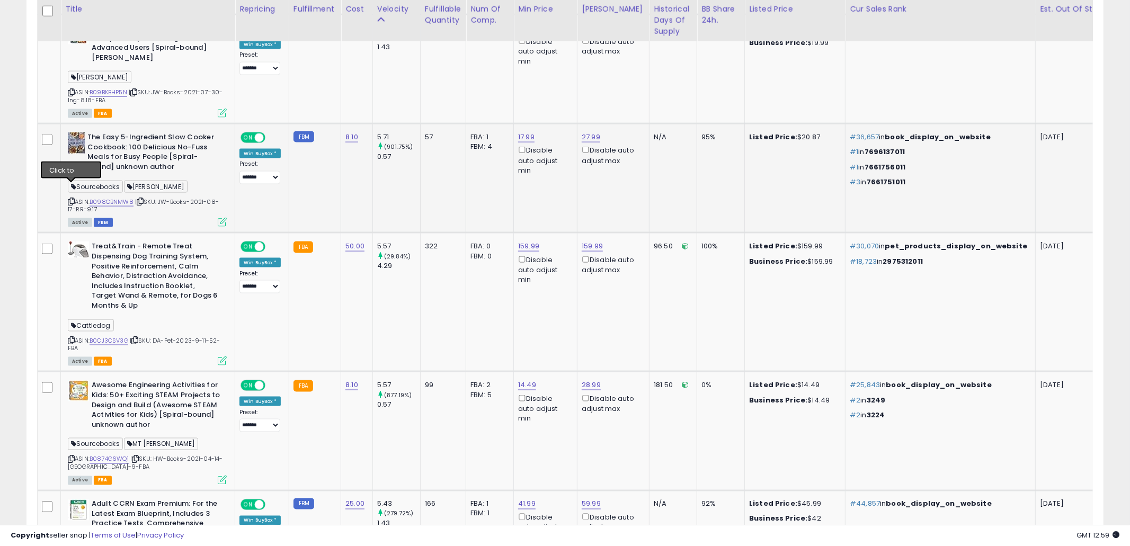
click at [70, 199] on icon at bounding box center [71, 202] width 7 height 6
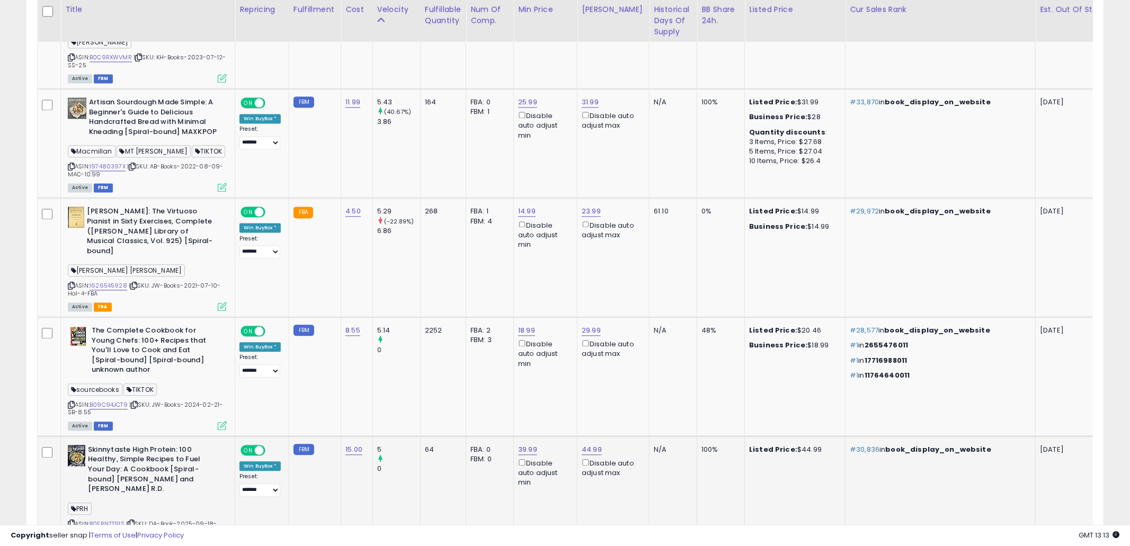
click at [685, 461] on td "N/A" at bounding box center [673, 495] width 48 height 119
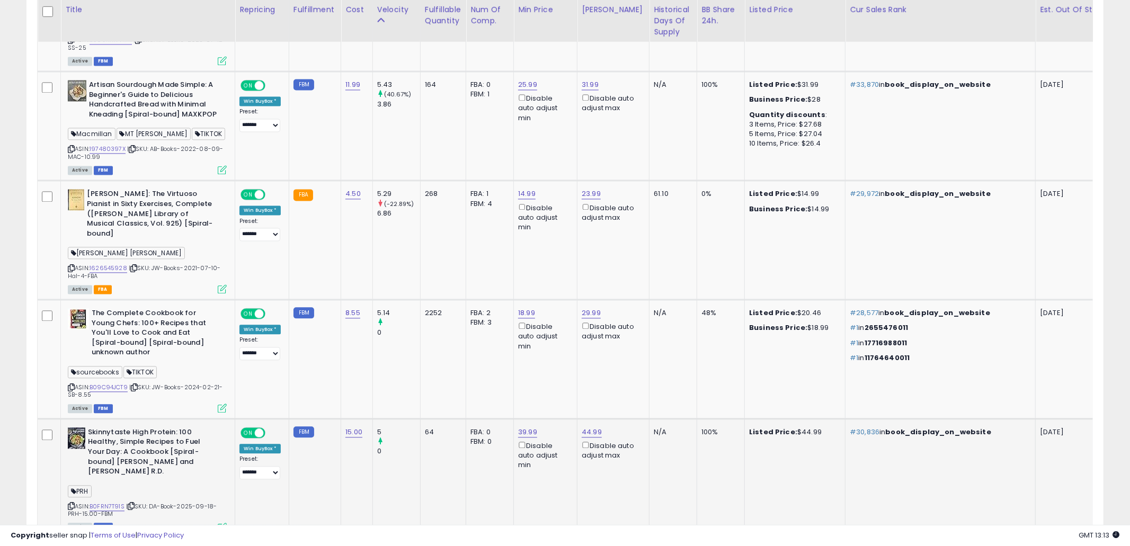
click at [69, 503] on icon at bounding box center [71, 506] width 7 height 6
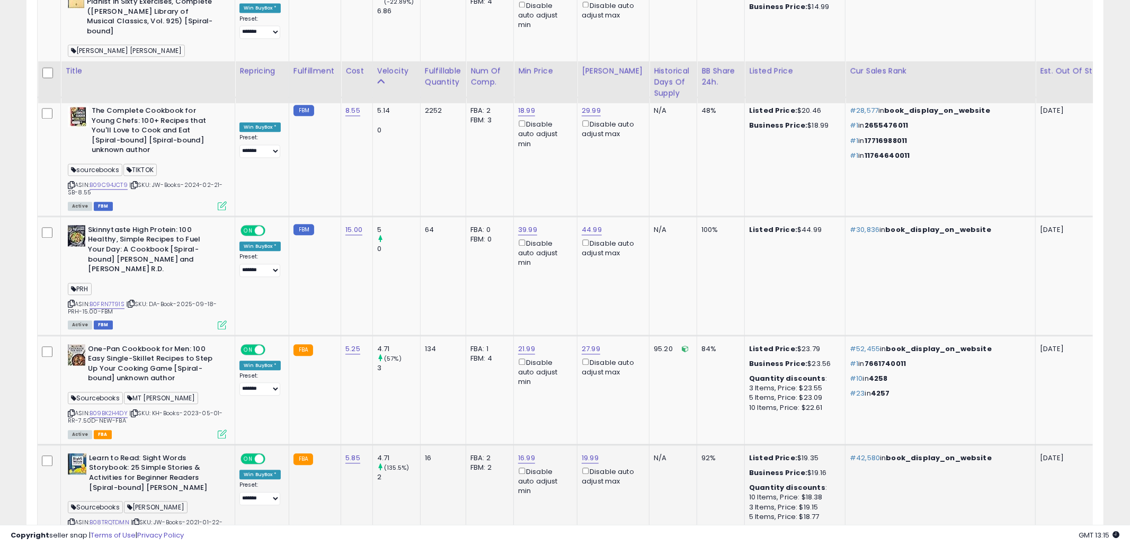
scroll to position [2138, 0]
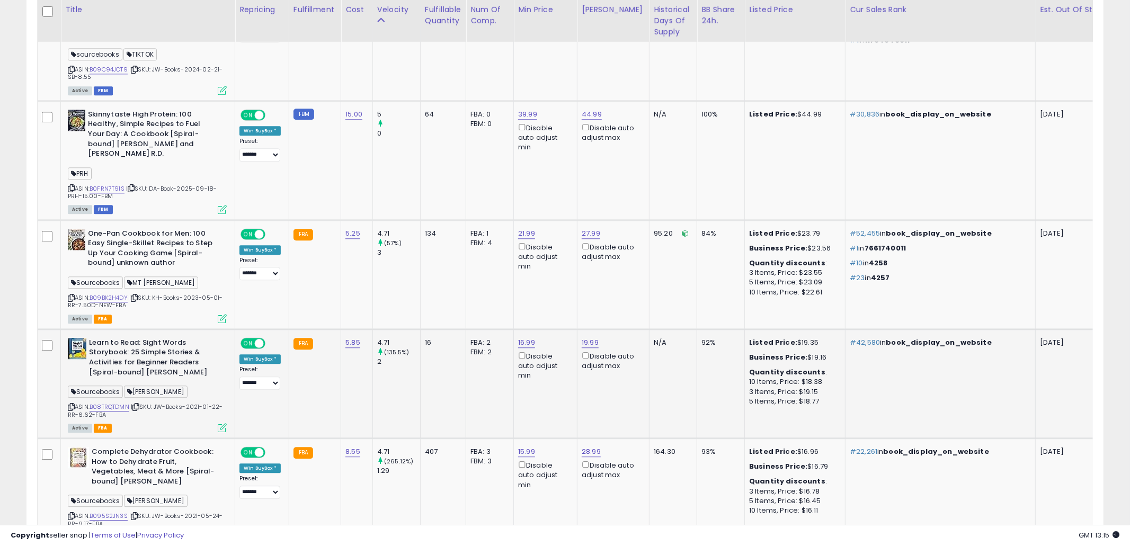
click at [603, 370] on td "19.99 Disable auto adjust max" at bounding box center [613, 383] width 72 height 109
click at [68, 404] on icon at bounding box center [71, 407] width 7 height 6
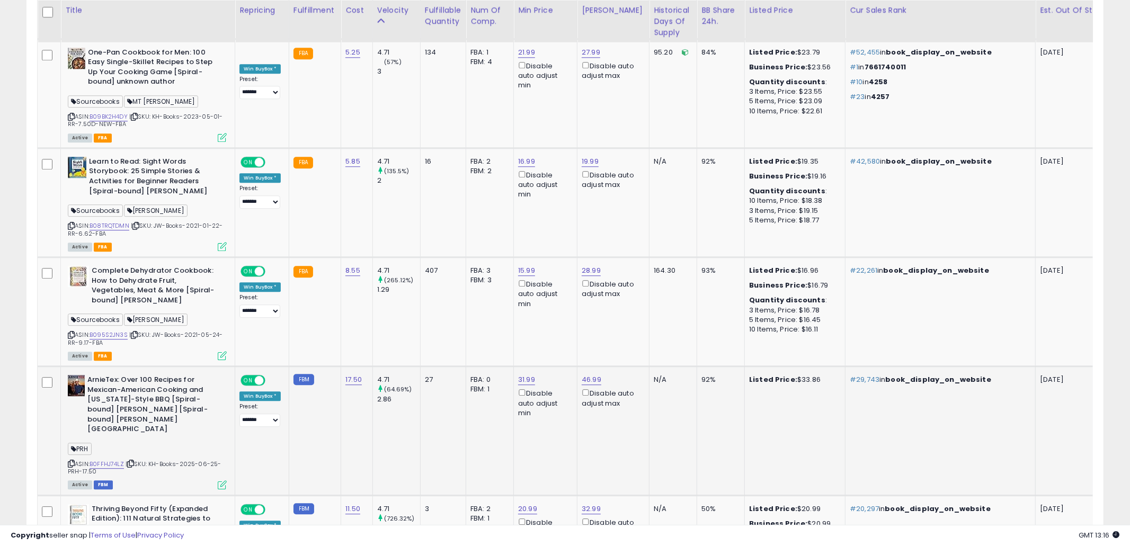
scroll to position [2318, 0]
click at [478, 421] on td "FBA: 0 Low FBA: n/a Low FBA Back Ordered: n/a Low FBM: n/a Low SFP: n/a FBM: 1" at bounding box center [490, 432] width 48 height 129
click at [70, 462] on icon at bounding box center [71, 465] width 7 height 6
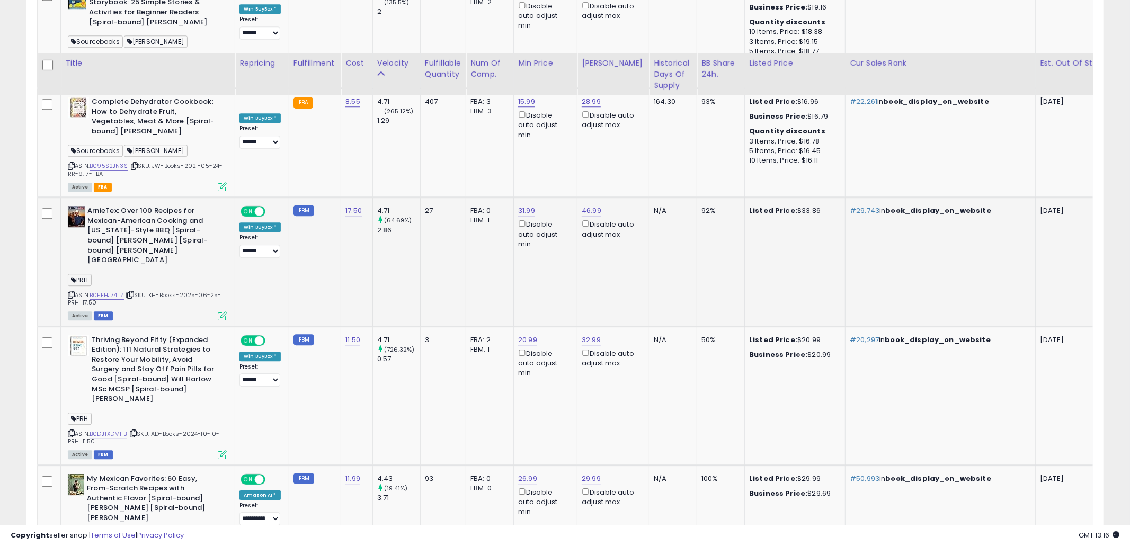
scroll to position [2541, 0]
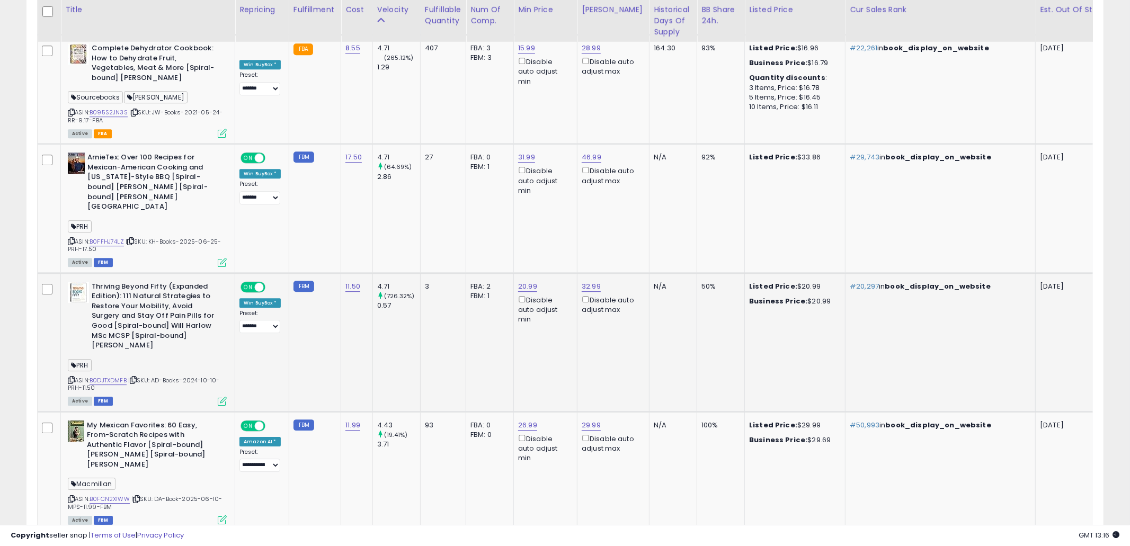
click at [682, 328] on td "N/A" at bounding box center [673, 342] width 48 height 139
click at [72, 377] on icon at bounding box center [71, 380] width 7 height 6
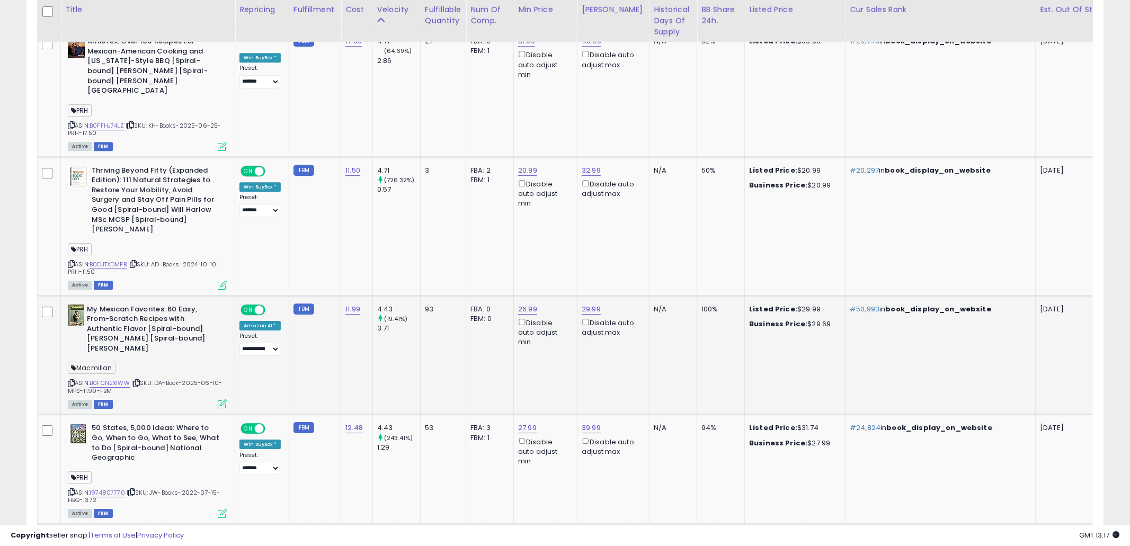
click at [584, 339] on td "29.99 Disable auto adjust max" at bounding box center [613, 355] width 72 height 119
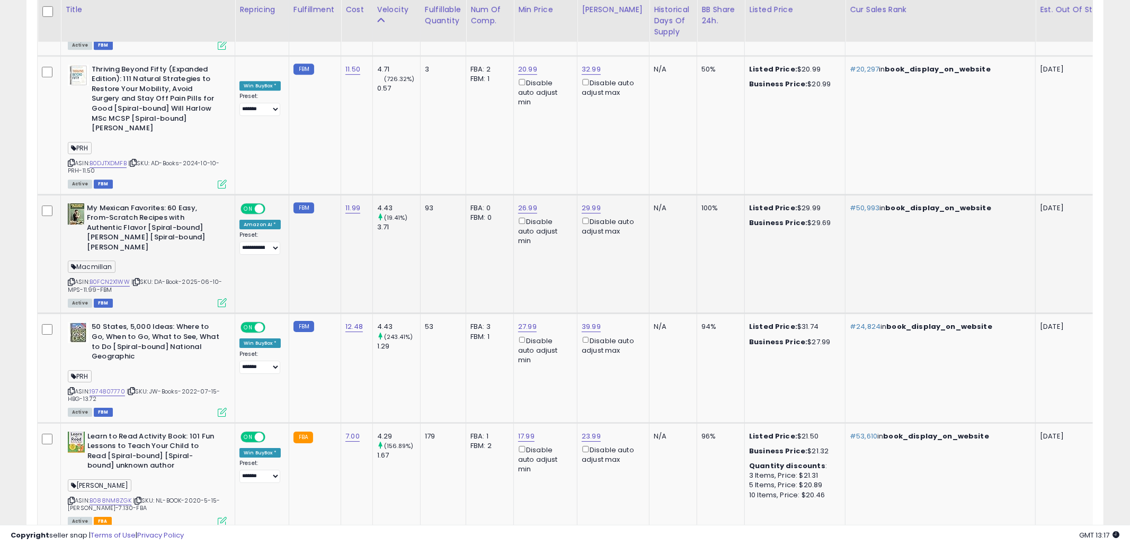
scroll to position [2774, 0]
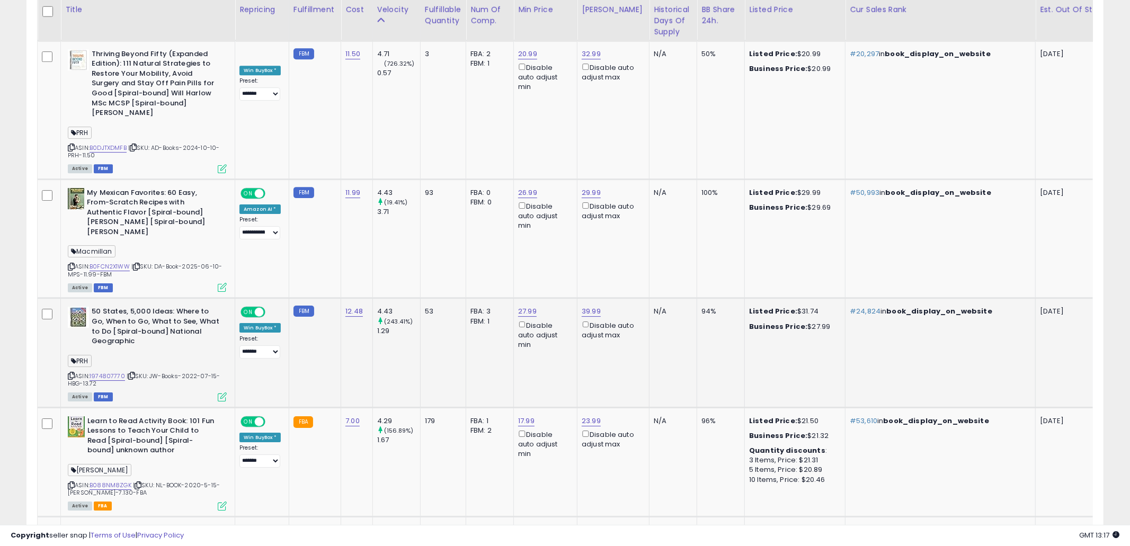
click at [588, 326] on td "39.99 Disable auto adjust max" at bounding box center [613, 352] width 72 height 109
click at [72, 373] on icon at bounding box center [71, 376] width 7 height 6
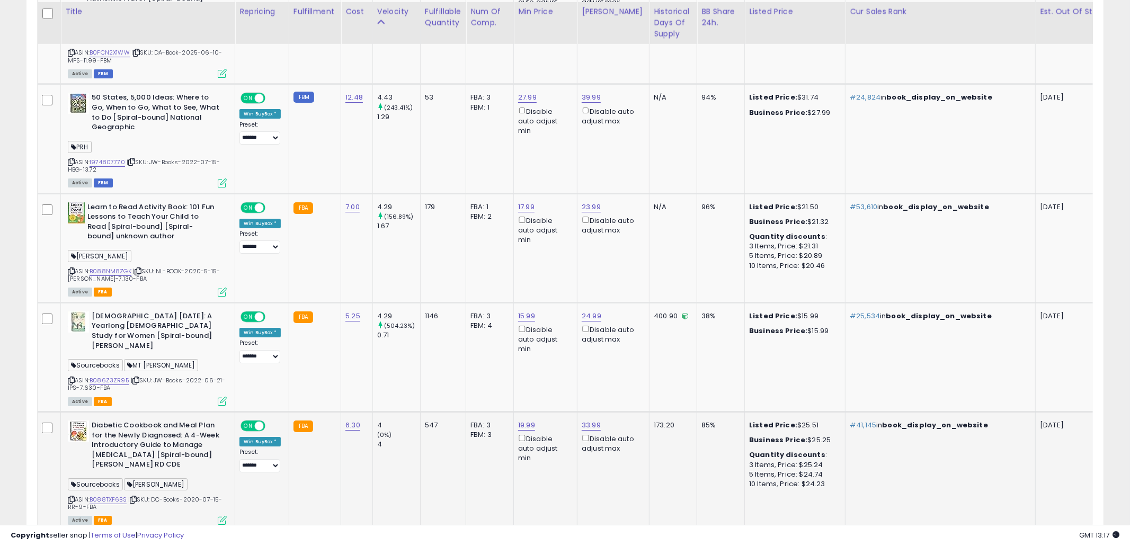
scroll to position [3006, 0]
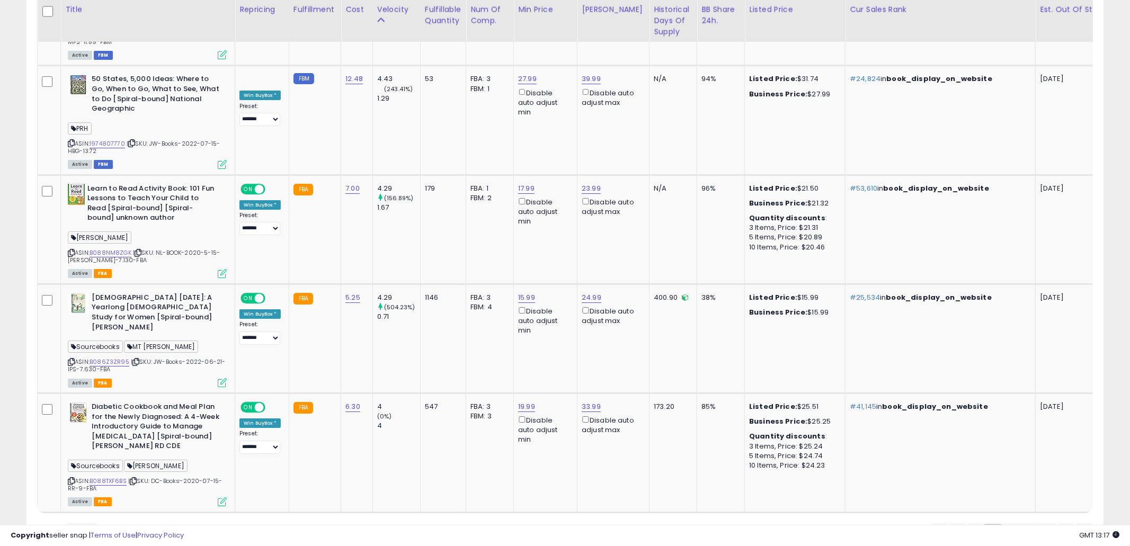
click at [1007, 524] on link "3" at bounding box center [1011, 533] width 18 height 18
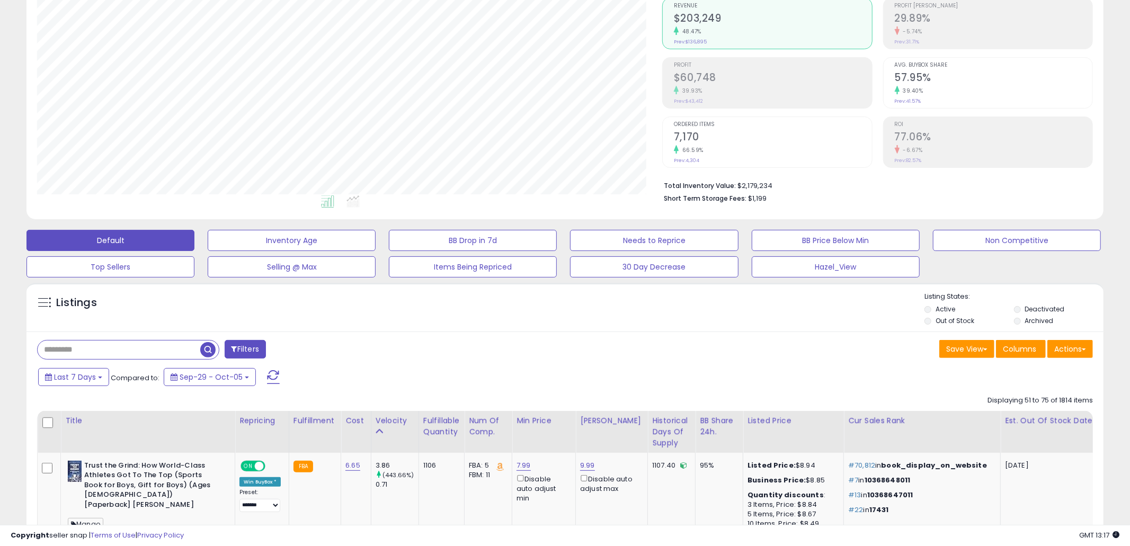
click at [711, 321] on div "Listings" at bounding box center [564, 310] width 1077 height 36
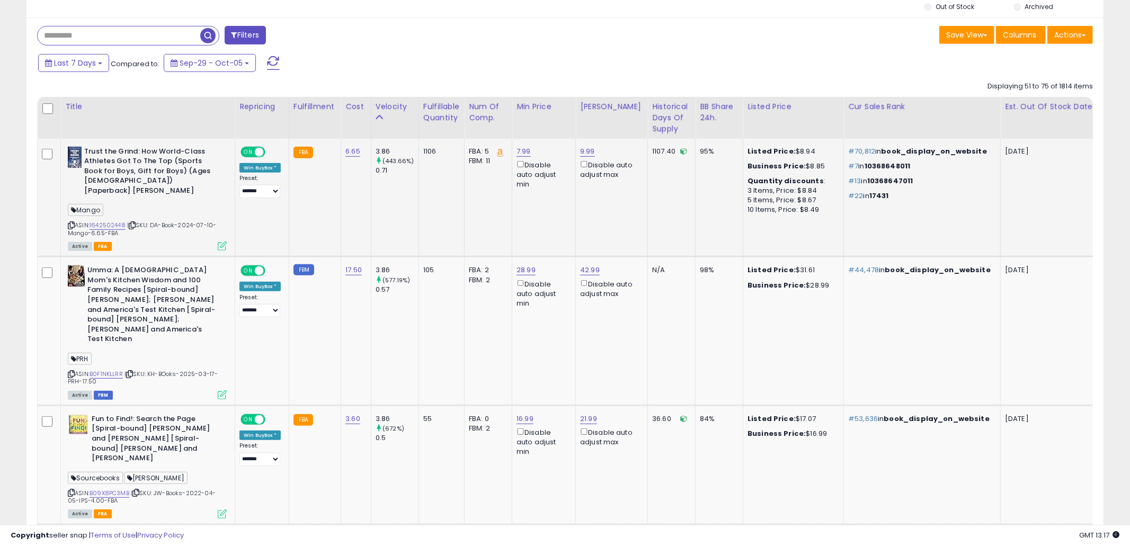
click at [706, 342] on td "98%" at bounding box center [719, 331] width 48 height 149
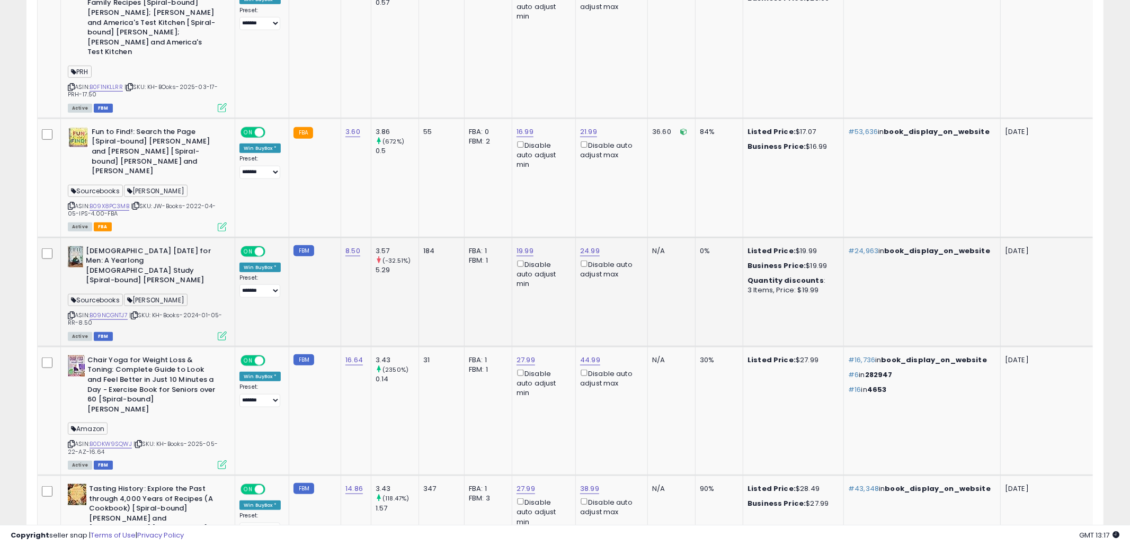
scroll to position [802, 0]
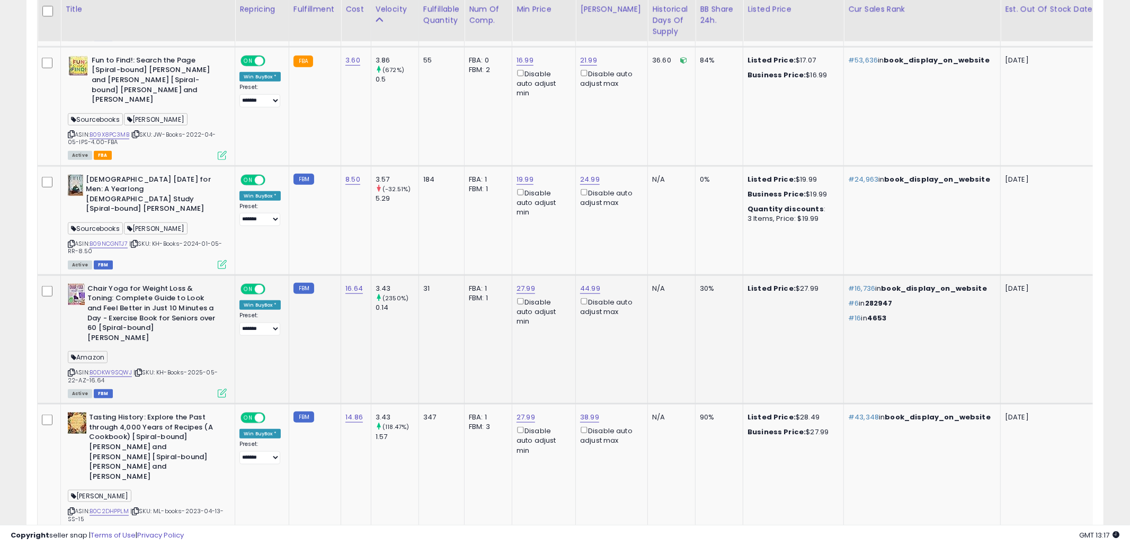
click at [707, 337] on td "30%" at bounding box center [719, 339] width 48 height 129
click at [72, 370] on icon at bounding box center [71, 373] width 7 height 6
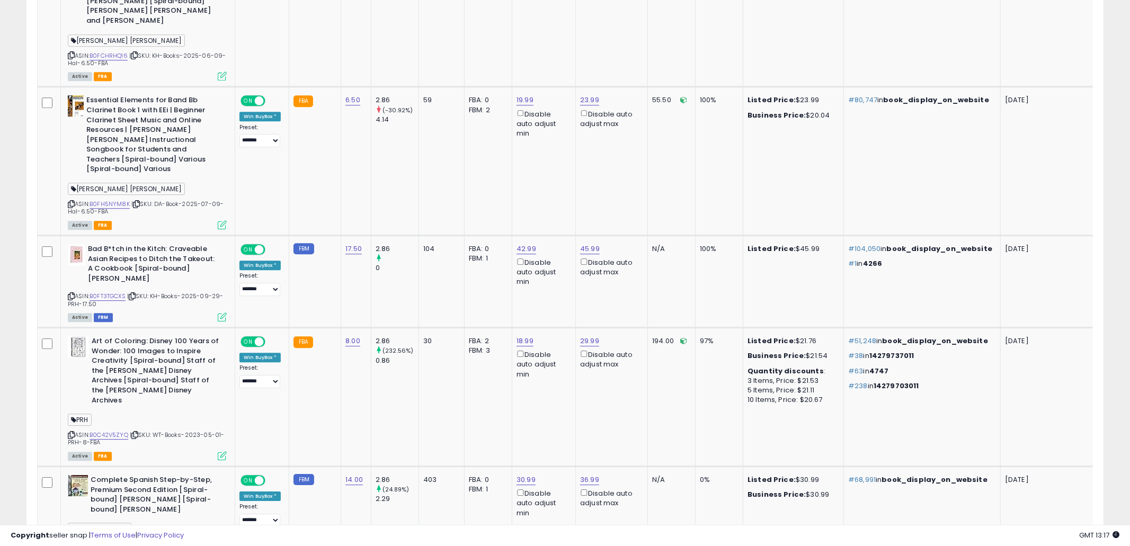
scroll to position [3052, 0]
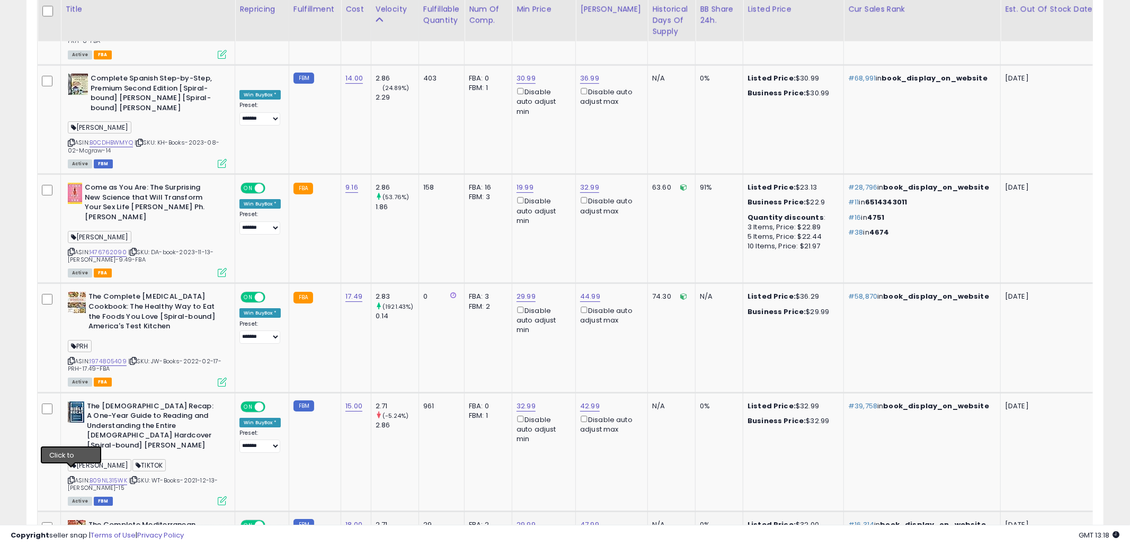
click at [70, 477] on icon at bounding box center [71, 480] width 7 height 6
click at [472, 283] on td "FBA: 3 Low FBA: 32.99 Low FBA Back Ordered: n/a Low FBM: 32.99 Low SFP: n/a FBM…" at bounding box center [488, 337] width 48 height 109
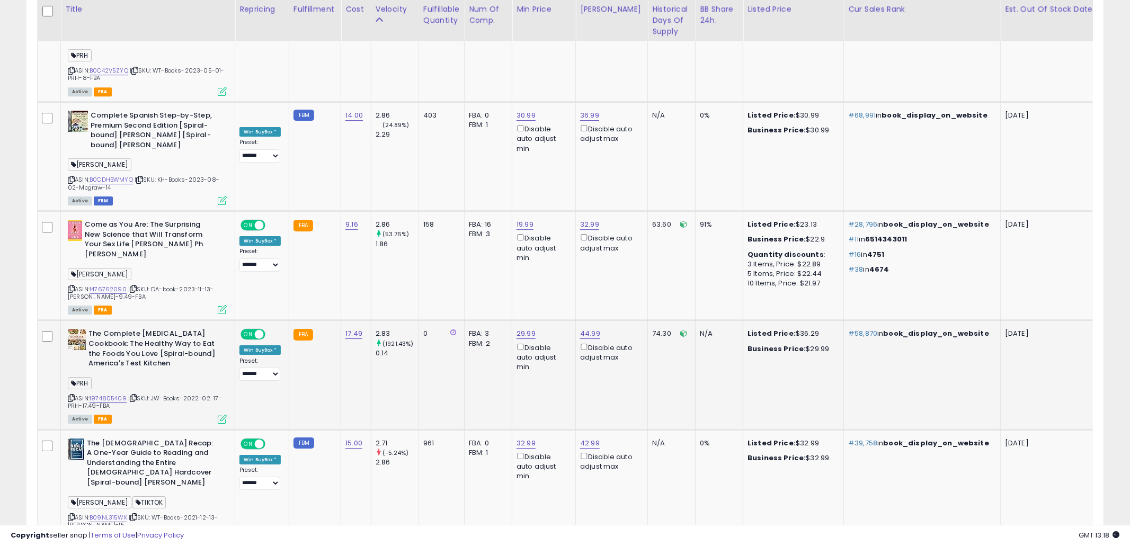
scroll to position [2856, 0]
click at [475, 320] on td "FBA: 3 Low FBA: 32.99 Low FBA Back Ordered: n/a Low FBM: 32.99 Low SFP: n/a FBM…" at bounding box center [488, 374] width 48 height 109
click at [73, 395] on icon at bounding box center [71, 398] width 7 height 6
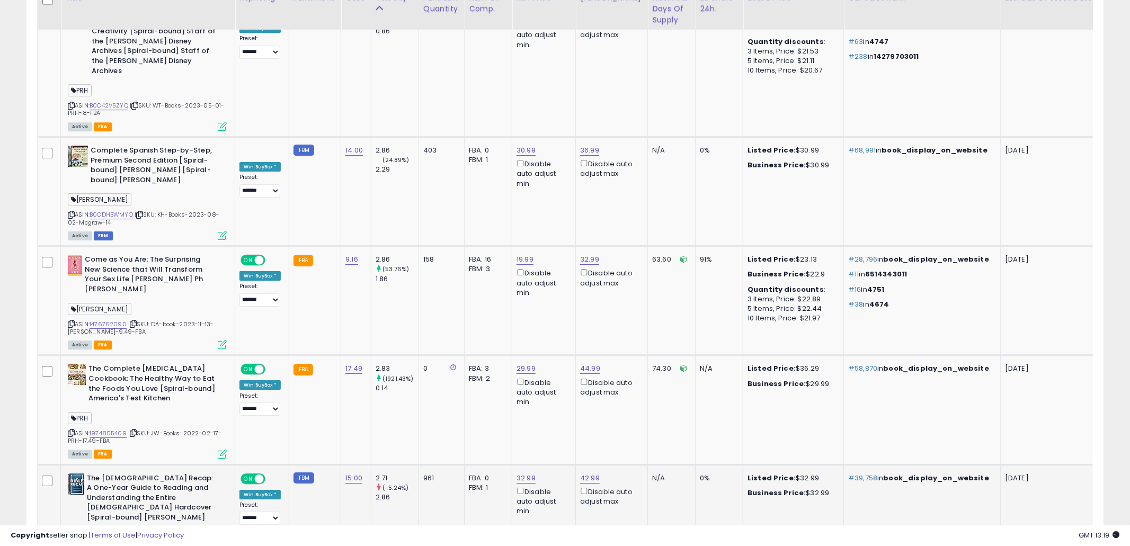
scroll to position [2794, 0]
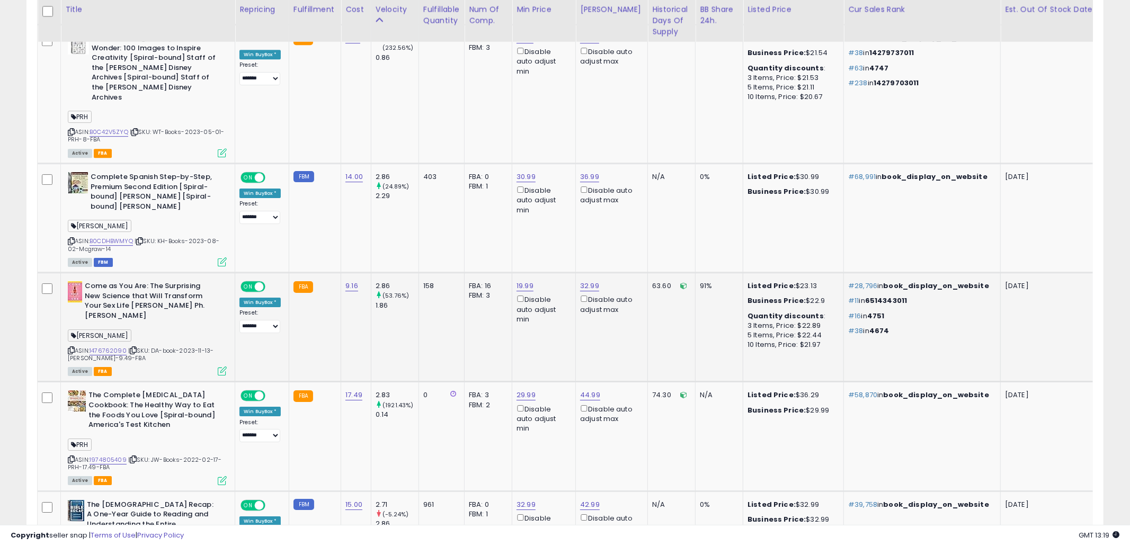
click at [625, 273] on td "32.99 Disable auto adjust max" at bounding box center [612, 327] width 72 height 109
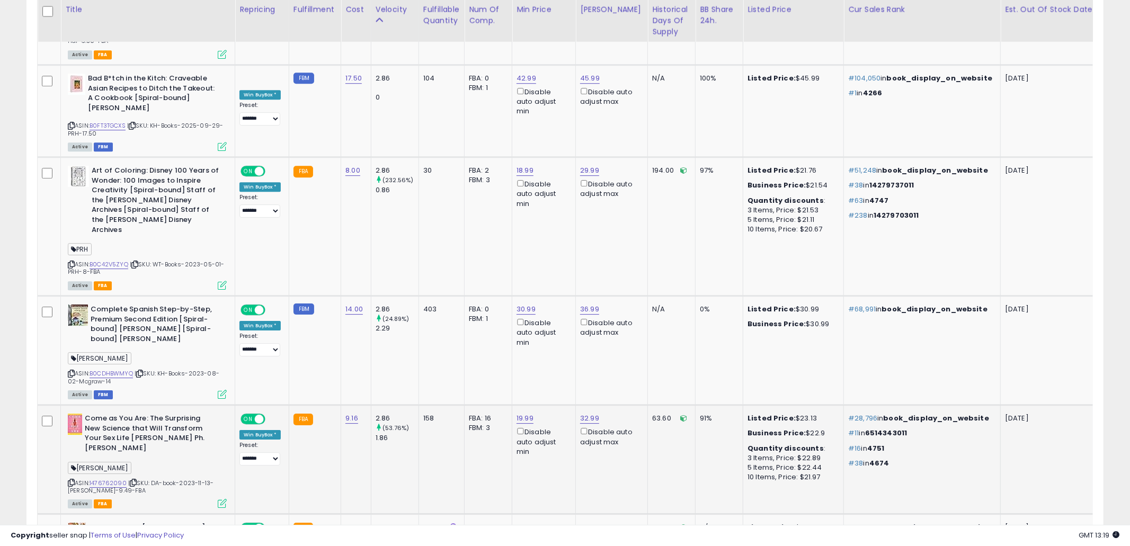
click at [625, 317] on div "Disable auto adjust max" at bounding box center [609, 327] width 59 height 21
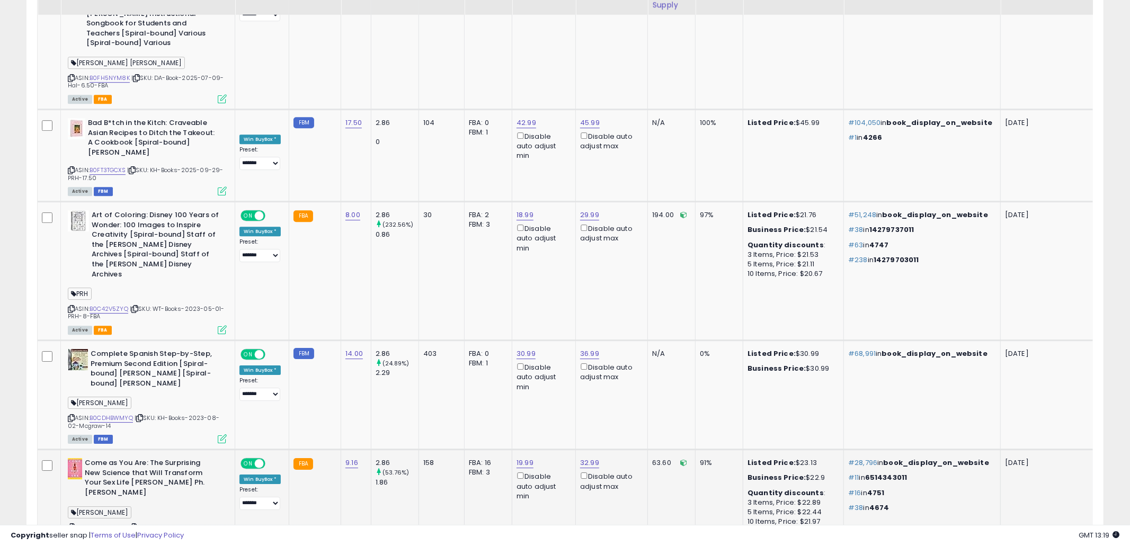
scroll to position [2554, 0]
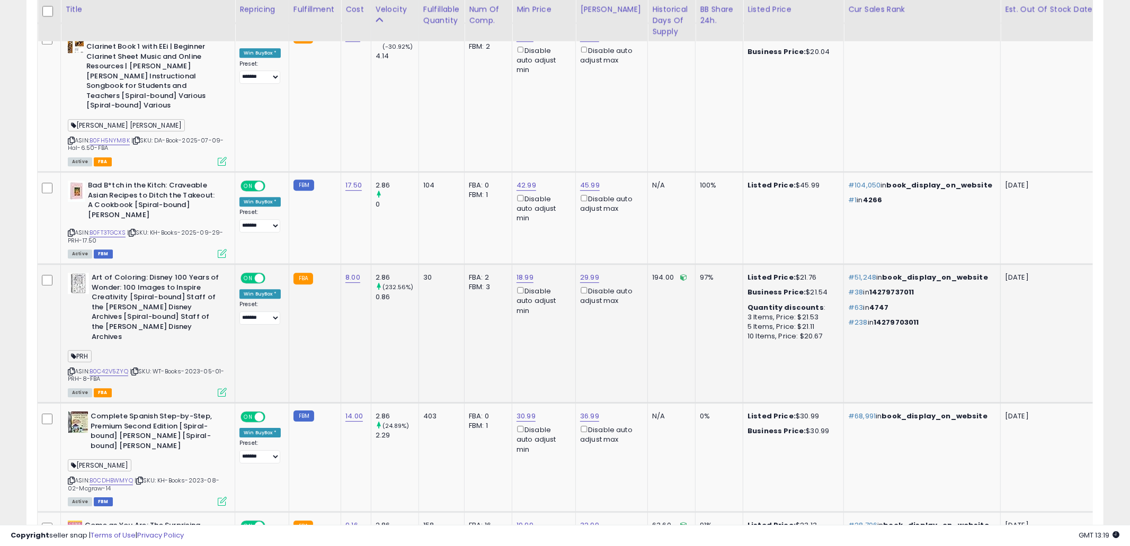
click at [625, 264] on td "29.99 Disable auto adjust max" at bounding box center [612, 333] width 72 height 139
click at [72, 369] on icon at bounding box center [71, 372] width 7 height 6
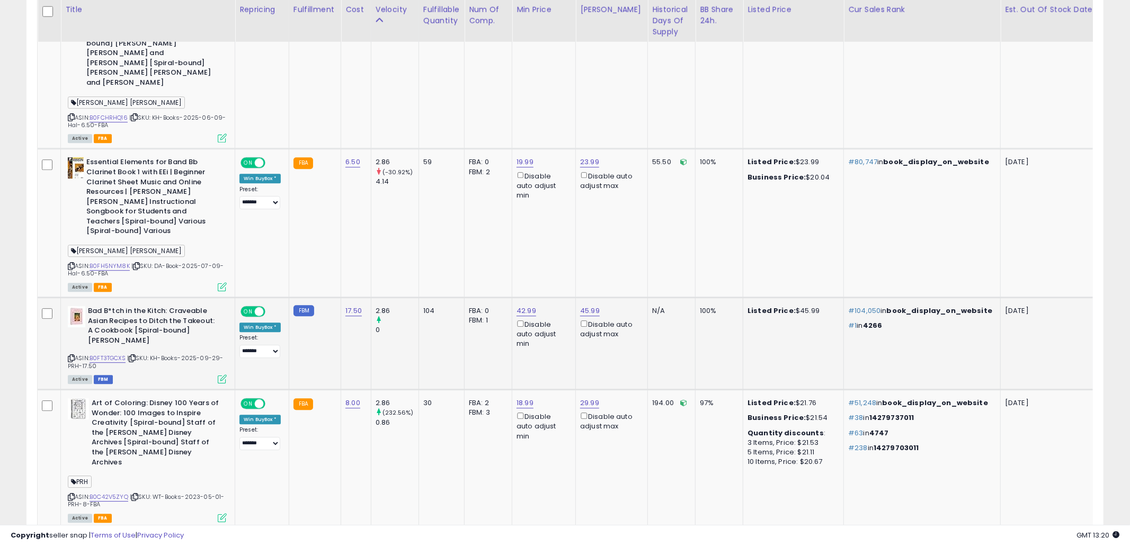
click at [383, 297] on td "2.86 0" at bounding box center [395, 343] width 48 height 92
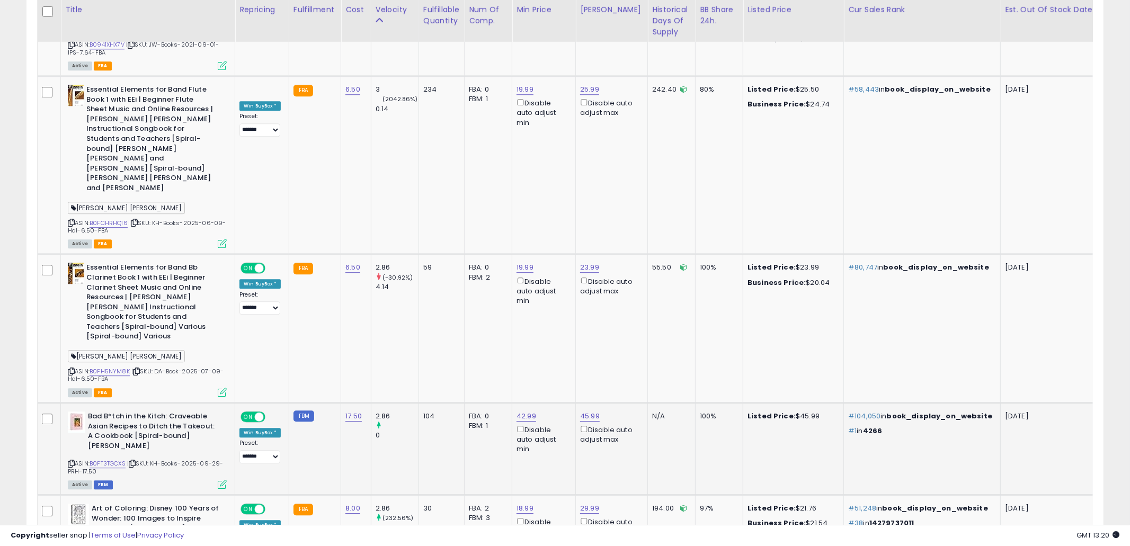
scroll to position [2322, 0]
click at [383, 256] on td "2.86 (-30.92%) 4.14" at bounding box center [395, 330] width 48 height 149
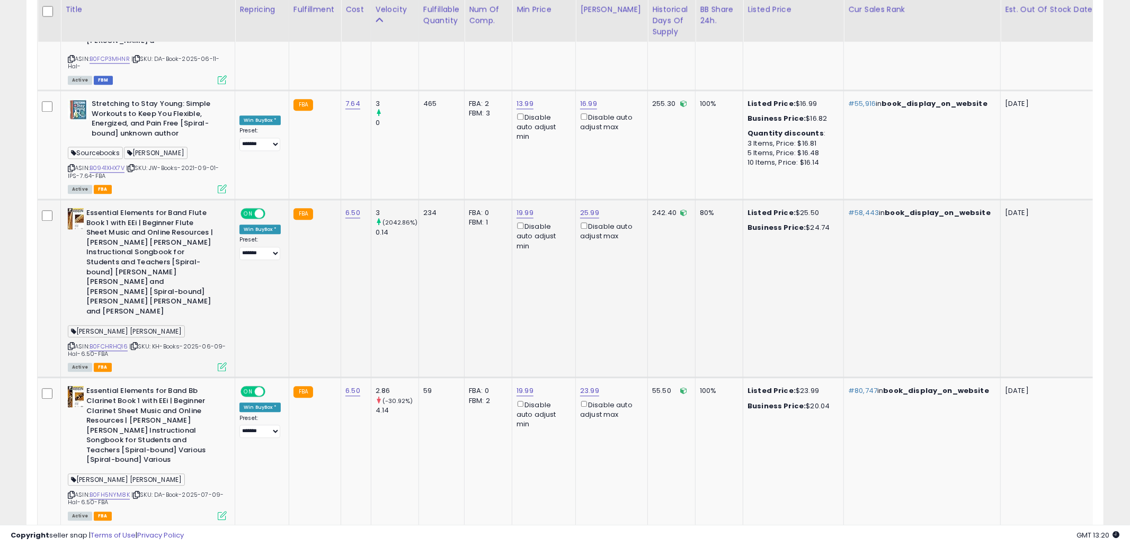
click at [401, 212] on td "3 (2042.86%) 0.14" at bounding box center [395, 289] width 48 height 178
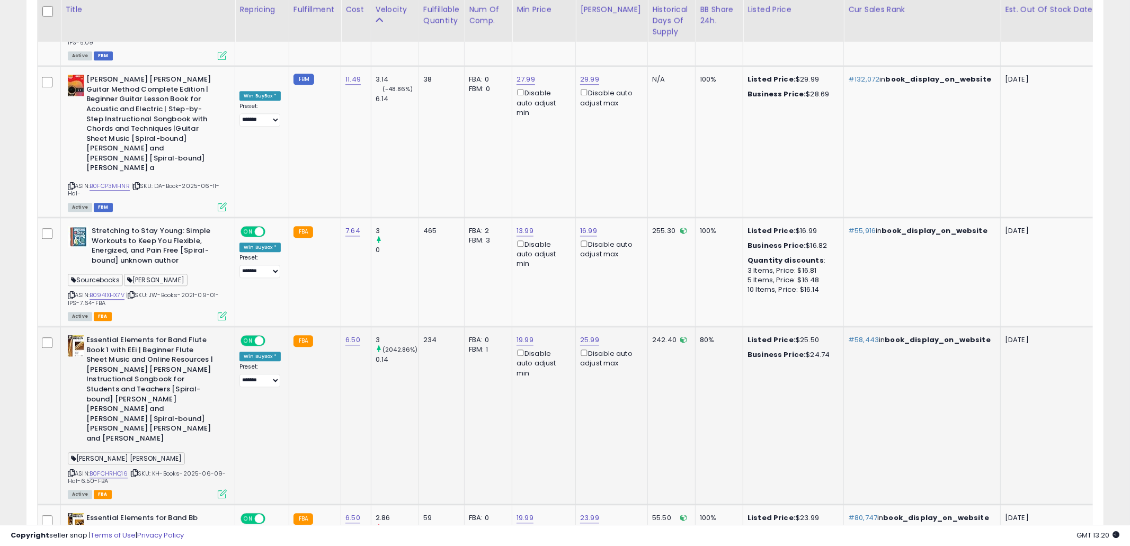
click at [401, 217] on td "3 0" at bounding box center [395, 271] width 48 height 109
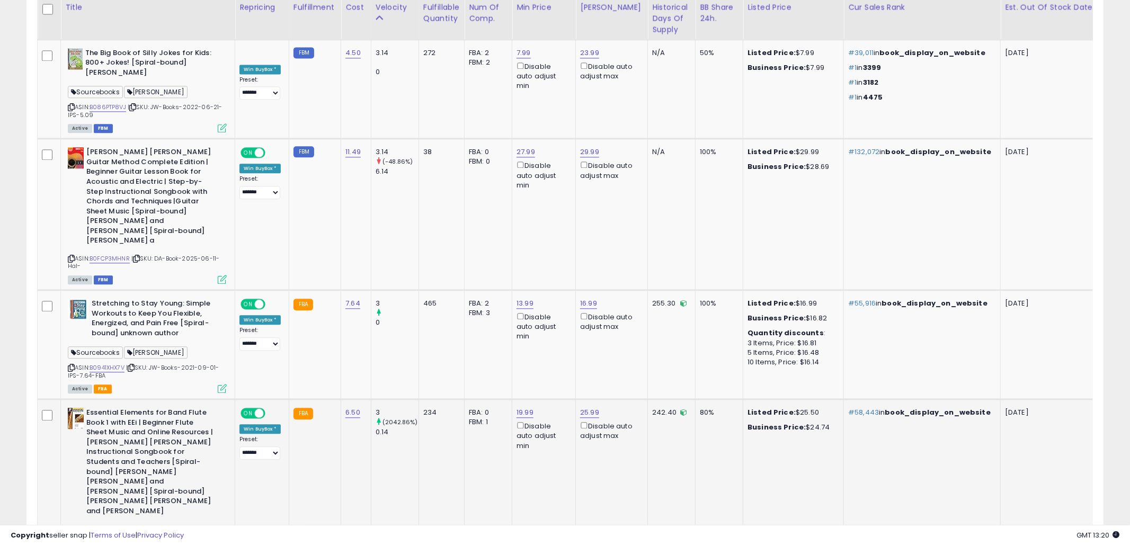
scroll to position [1955, 0]
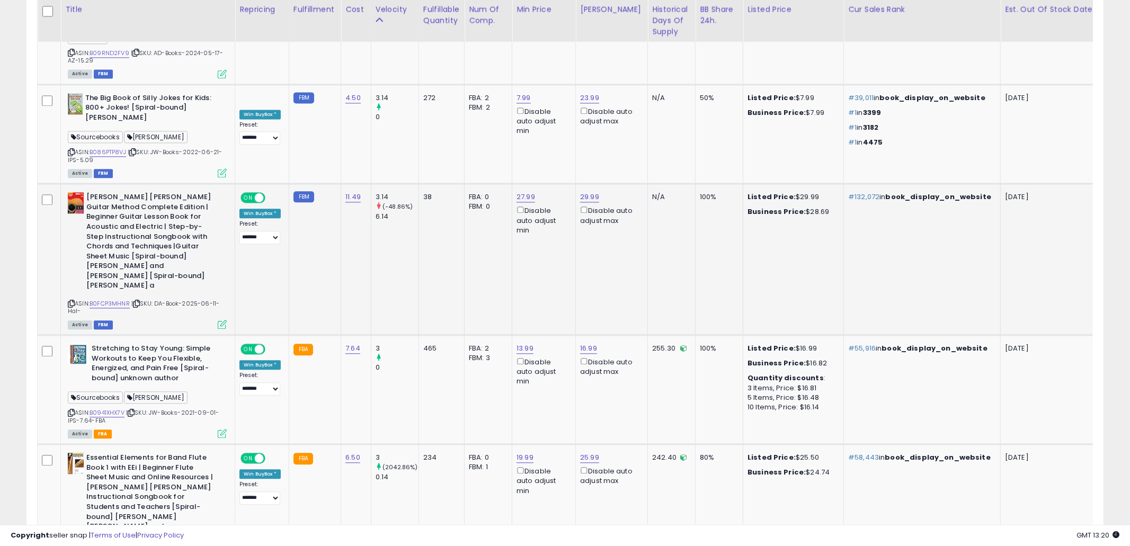
click at [404, 207] on td "3.14 (-48.86%) 6.14" at bounding box center [395, 259] width 48 height 151
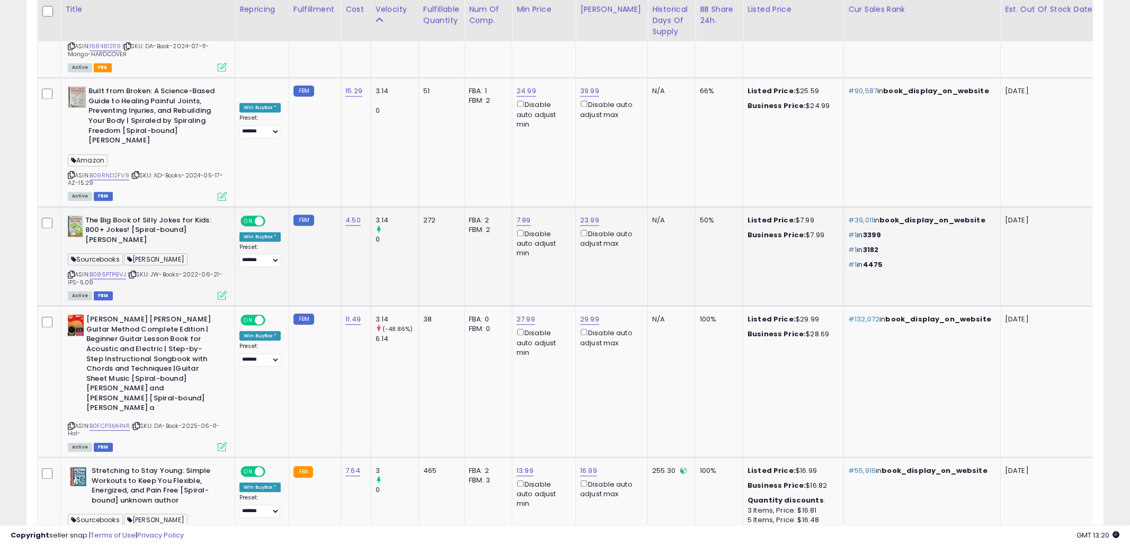
click at [648, 218] on td "N/A" at bounding box center [672, 257] width 48 height 100
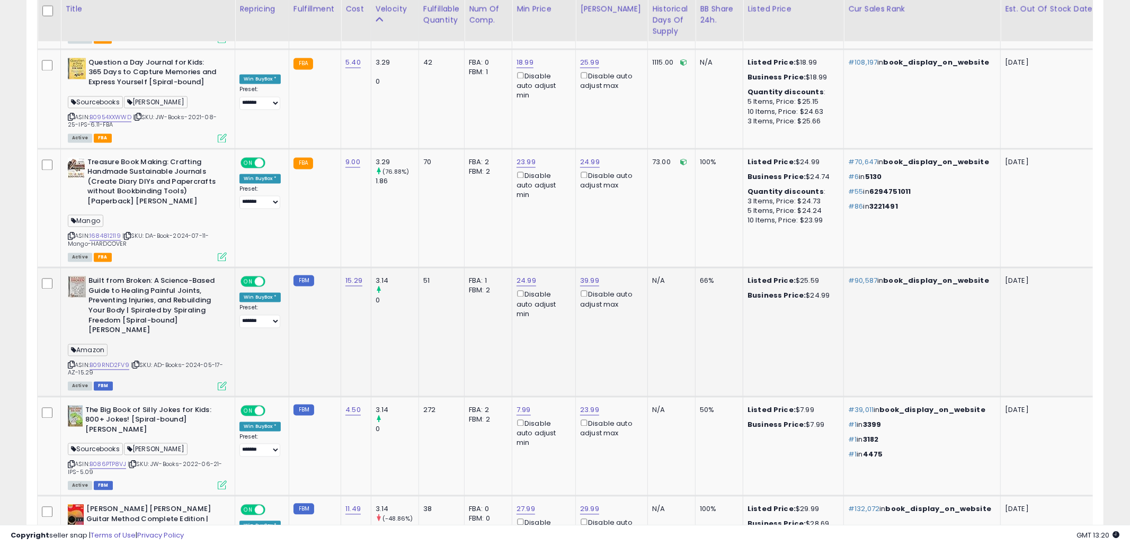
scroll to position [1641, 0]
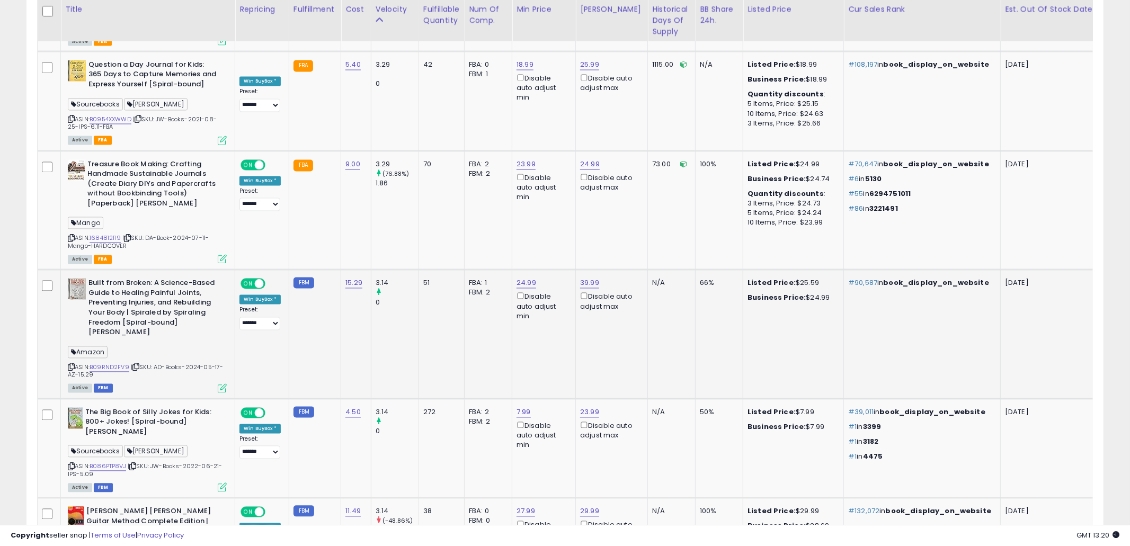
click at [632, 279] on td "39.99 Disable auto adjust max" at bounding box center [612, 334] width 72 height 129
click at [69, 364] on icon at bounding box center [71, 367] width 7 height 6
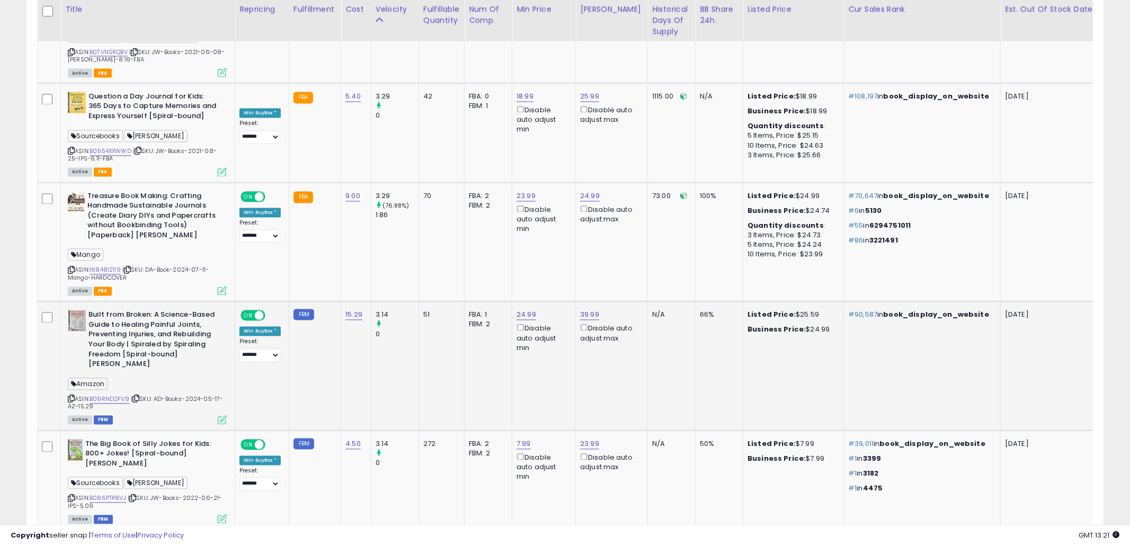
scroll to position [1593, 0]
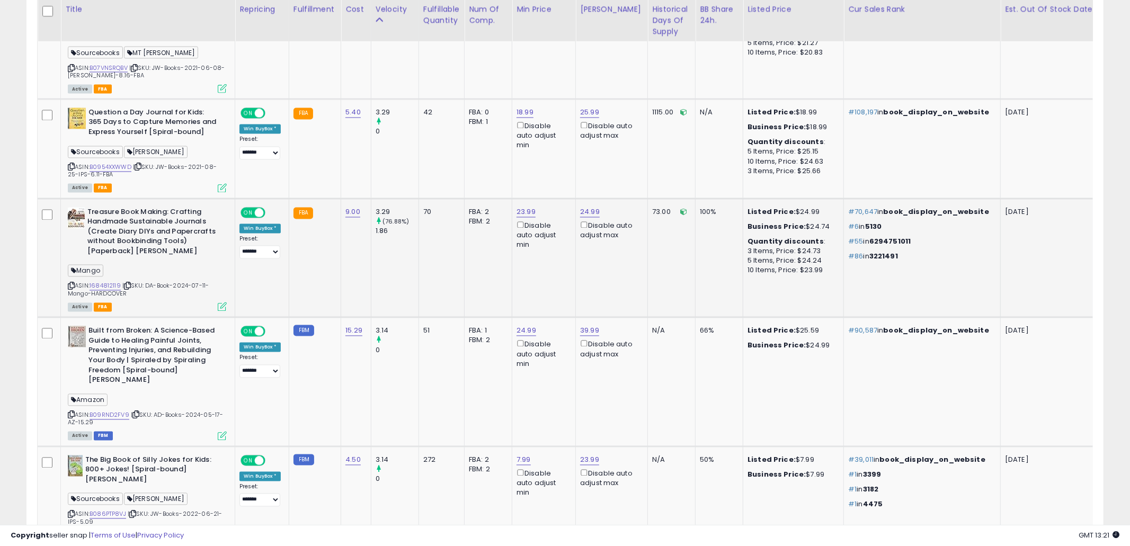
click at [583, 202] on td "24.99 Disable auto adjust max" at bounding box center [612, 258] width 72 height 119
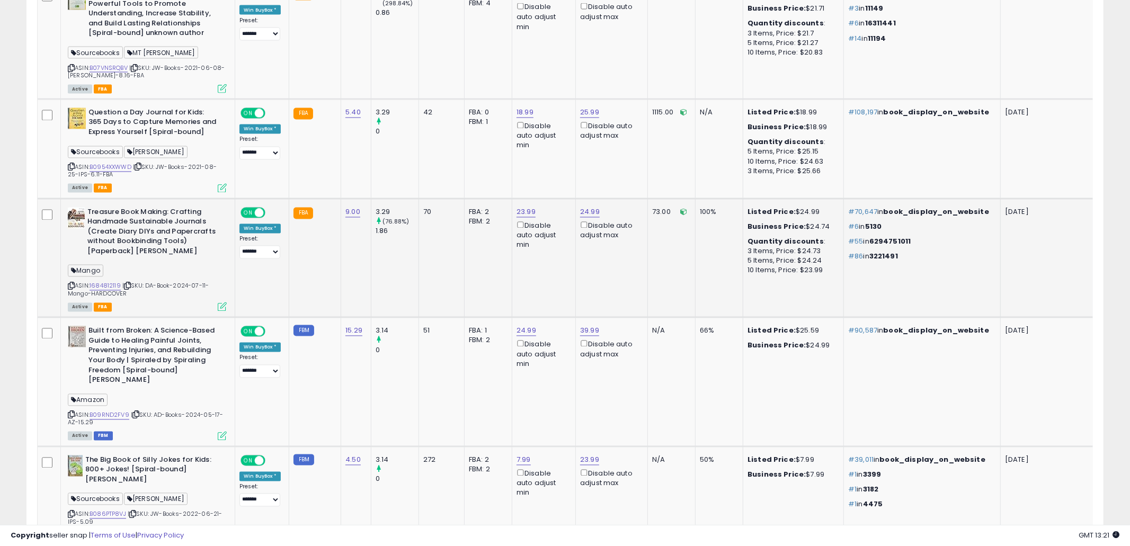
scroll to position [1465, 0]
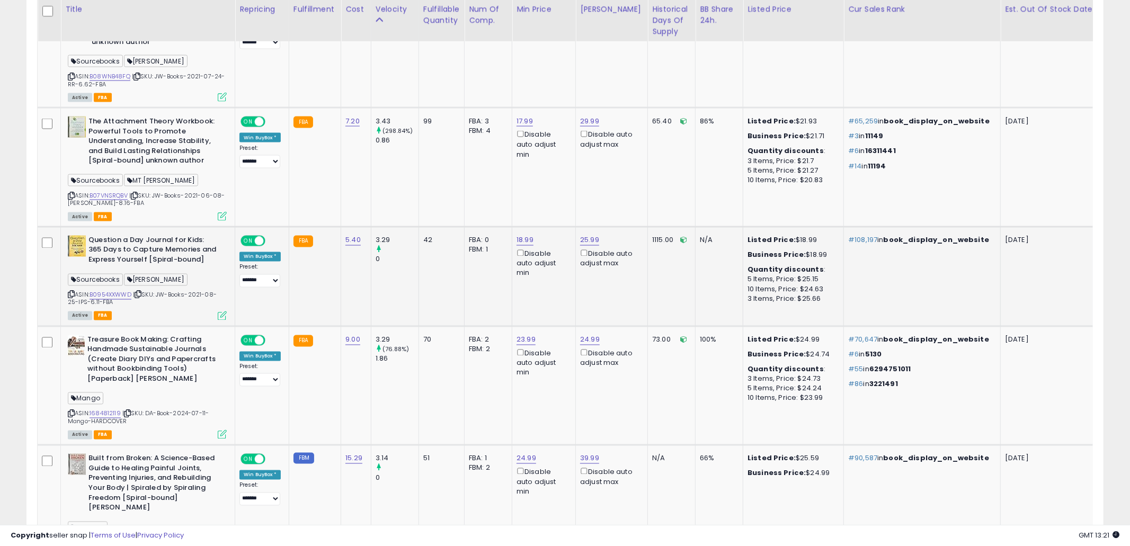
click at [591, 235] on td "25.99 Disable auto adjust max" at bounding box center [612, 277] width 72 height 100
click at [70, 292] on icon at bounding box center [71, 295] width 7 height 6
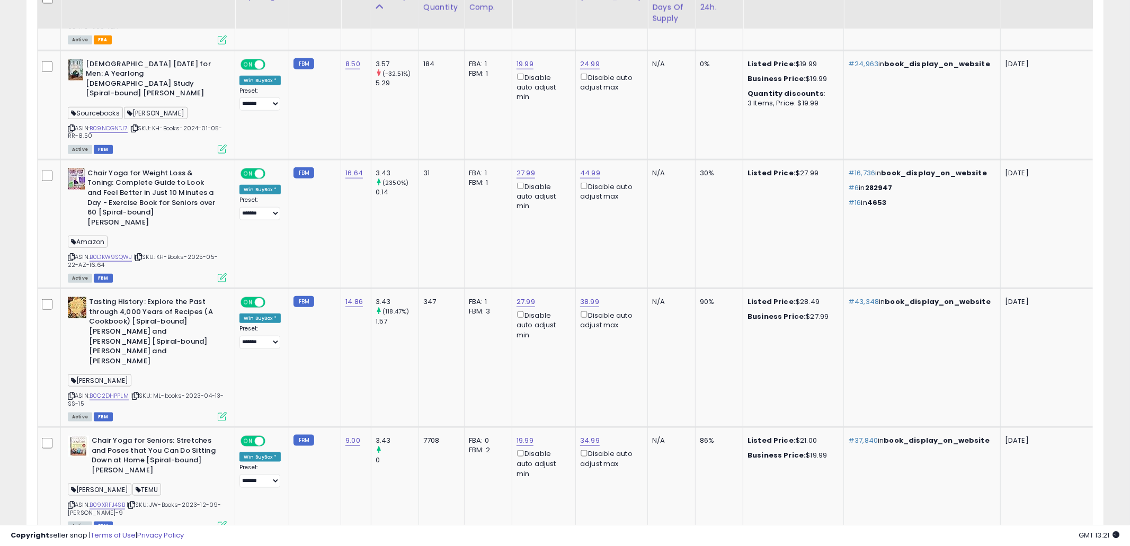
scroll to position [890, 0]
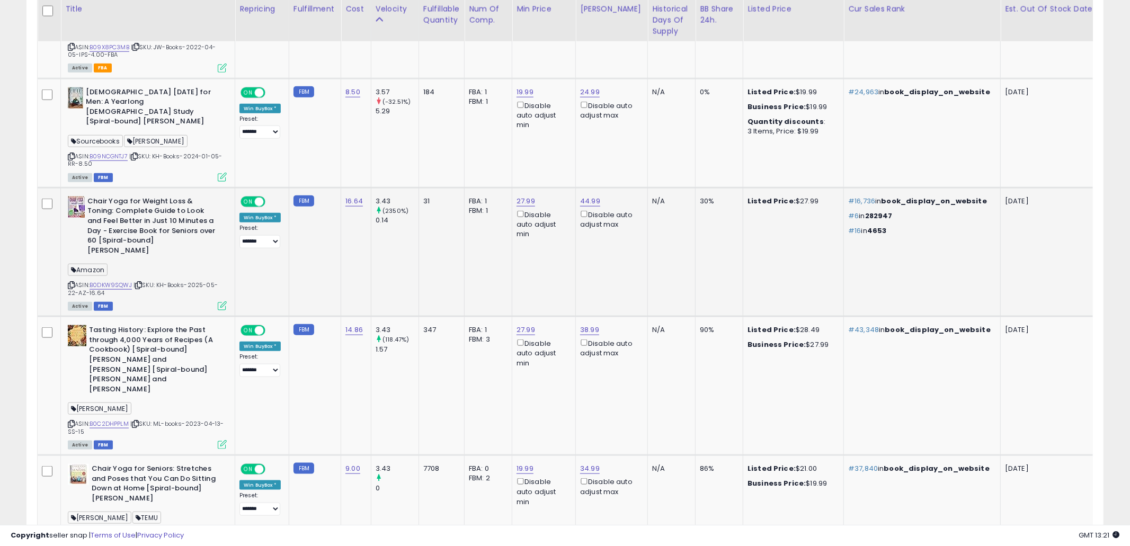
click at [516, 254] on td "27.99 Disable auto adjust min" at bounding box center [544, 251] width 64 height 129
click at [72, 282] on icon at bounding box center [71, 285] width 7 height 6
click at [765, 260] on td "Listed Price: $27.99" at bounding box center [793, 251] width 101 height 129
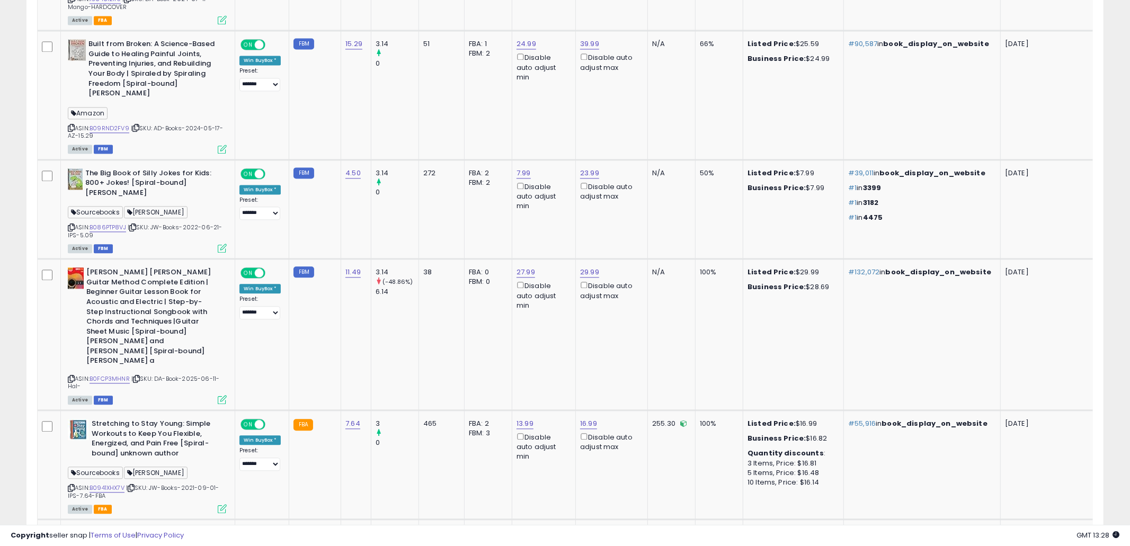
scroll to position [3052, 0]
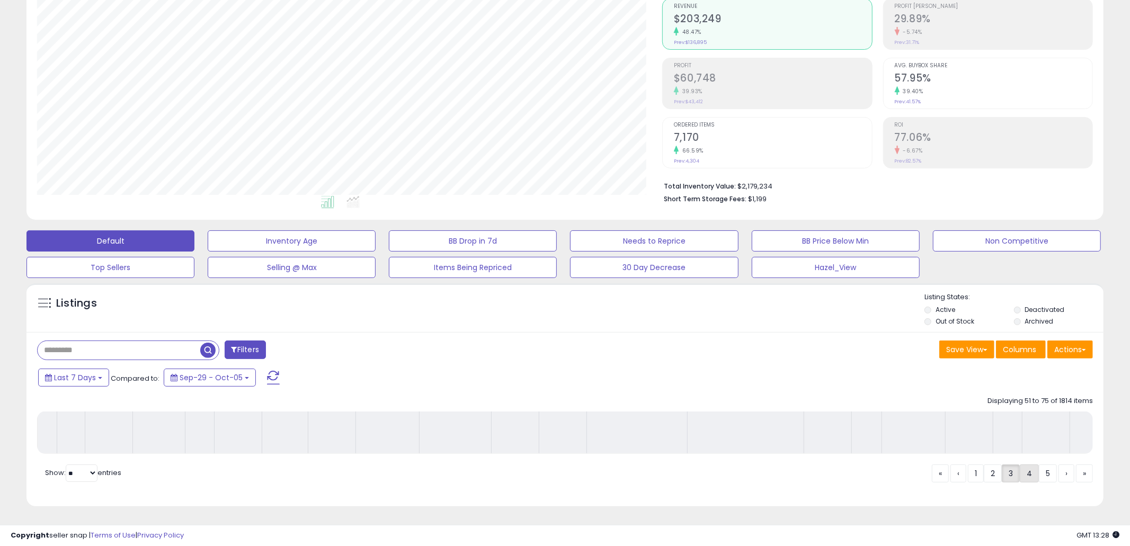
scroll to position [130, 0]
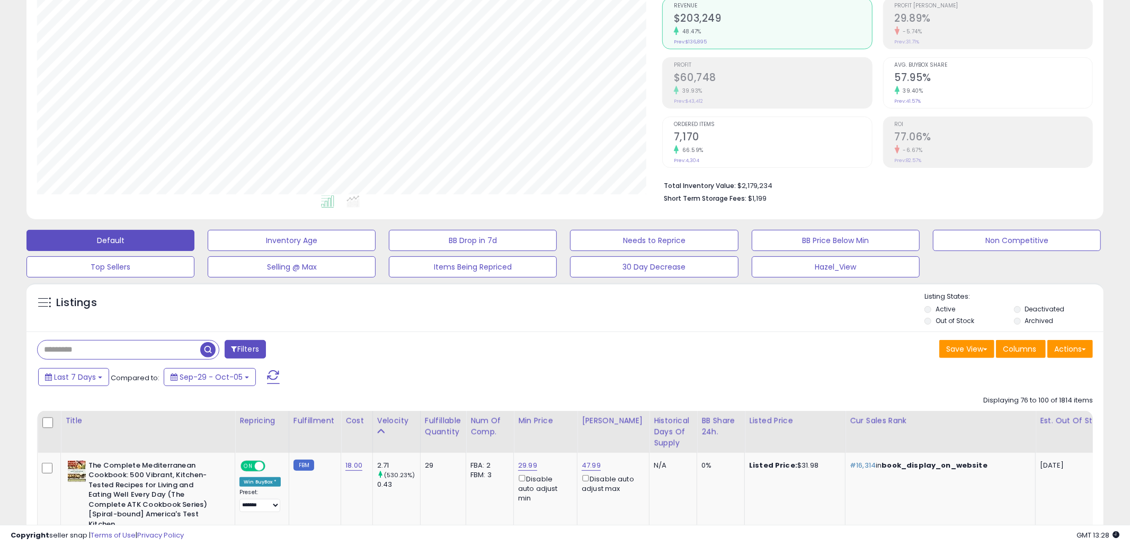
click at [614, 343] on div "Save View Save As New View Update Current View Columns Actions Import Import Wa…" at bounding box center [833, 350] width 536 height 21
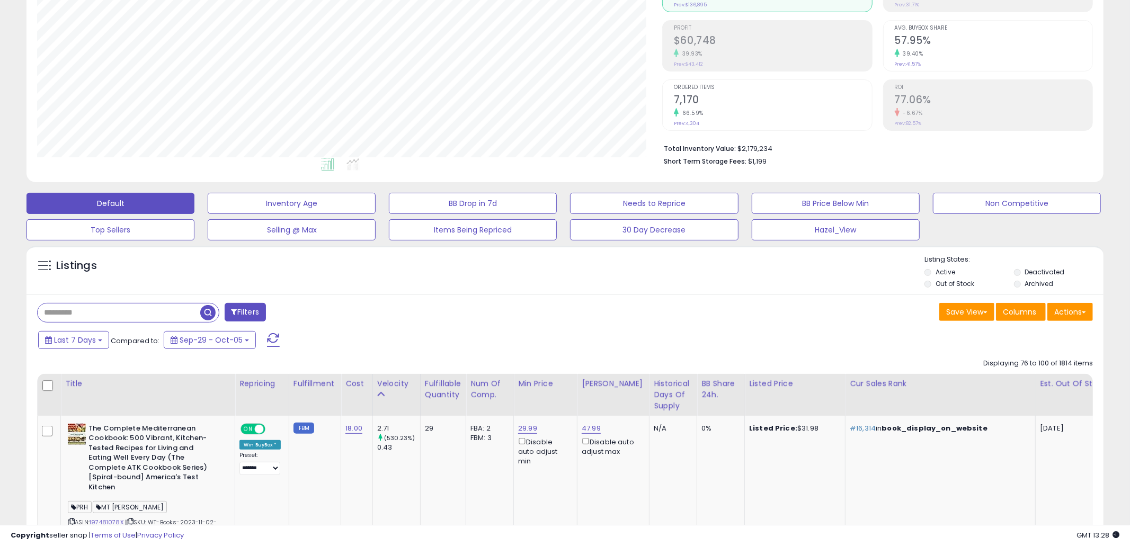
scroll to position [319, 0]
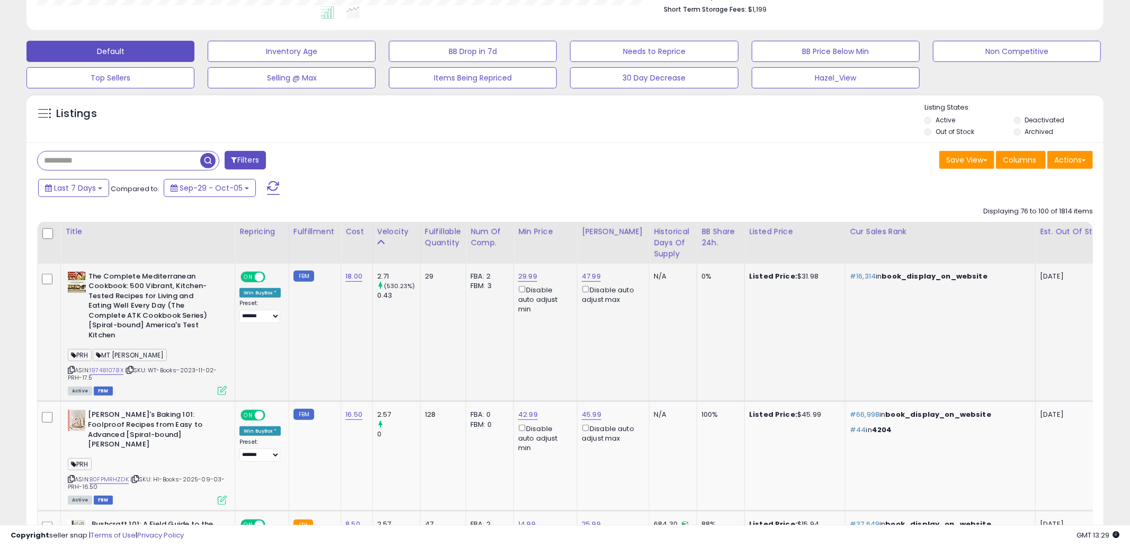
click at [70, 367] on icon at bounding box center [71, 370] width 7 height 6
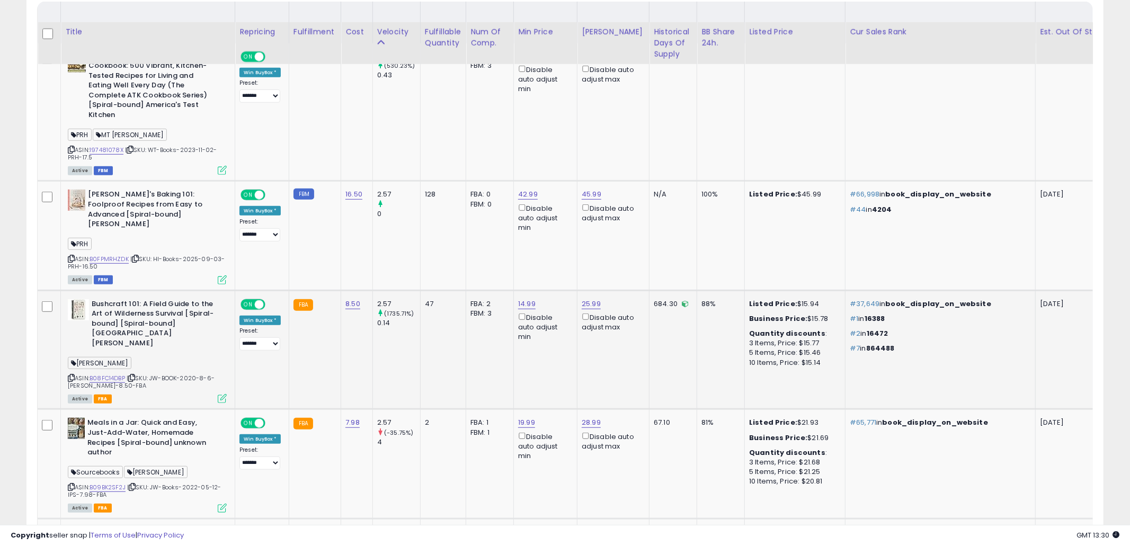
scroll to position [558, 0]
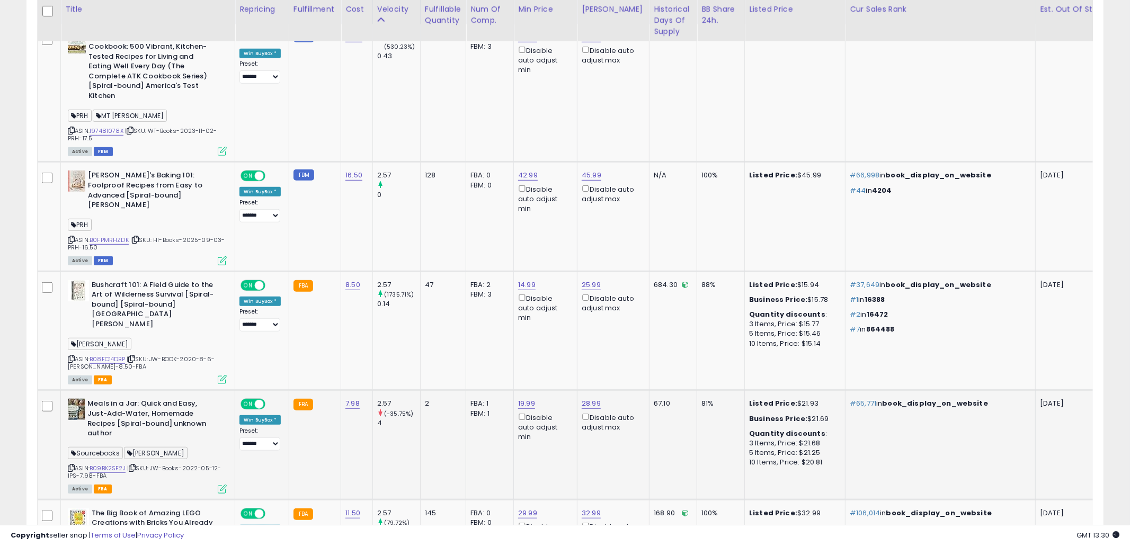
click at [708, 421] on td "81%" at bounding box center [721, 444] width 48 height 109
click at [73, 465] on icon at bounding box center [71, 468] width 7 height 6
